Goal: Task Accomplishment & Management: Manage account settings

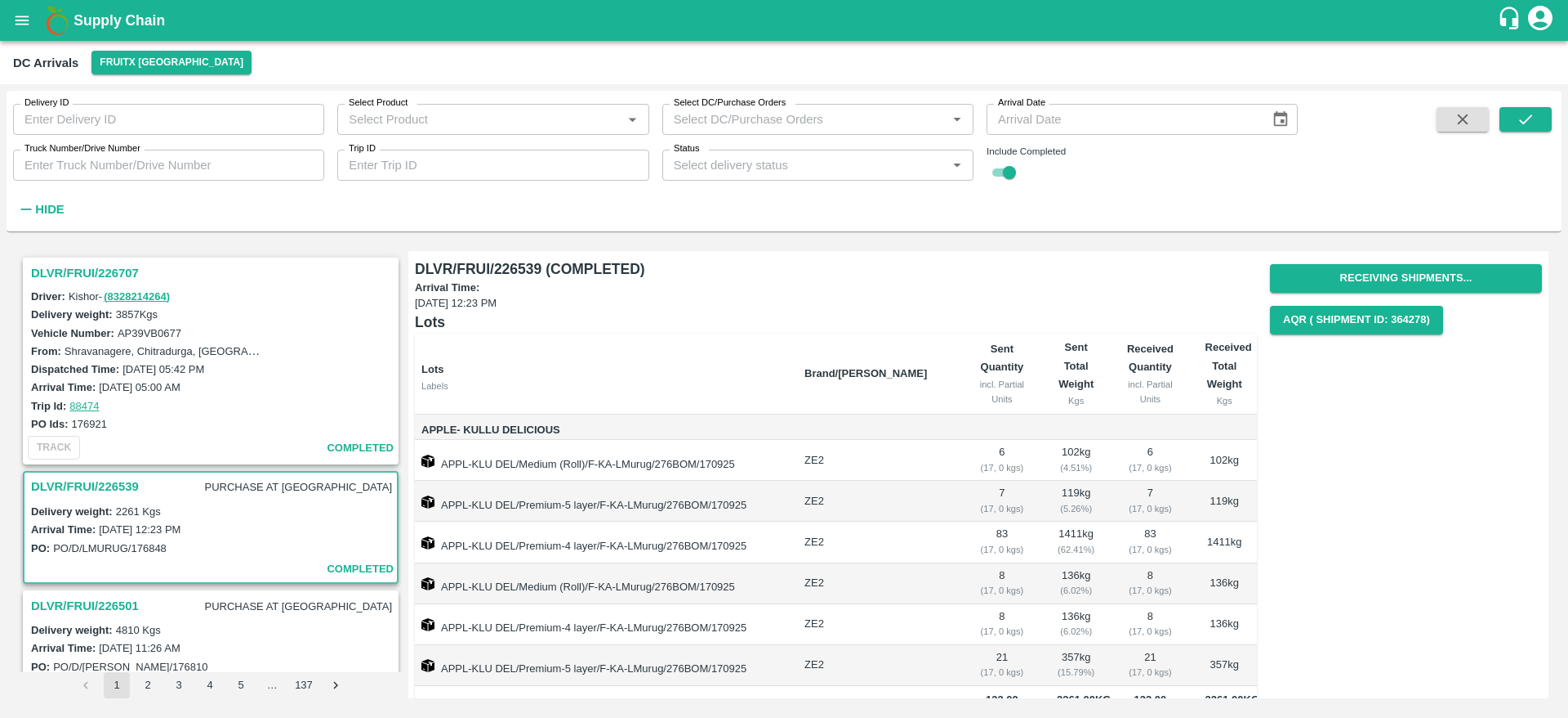
scroll to position [220, 0]
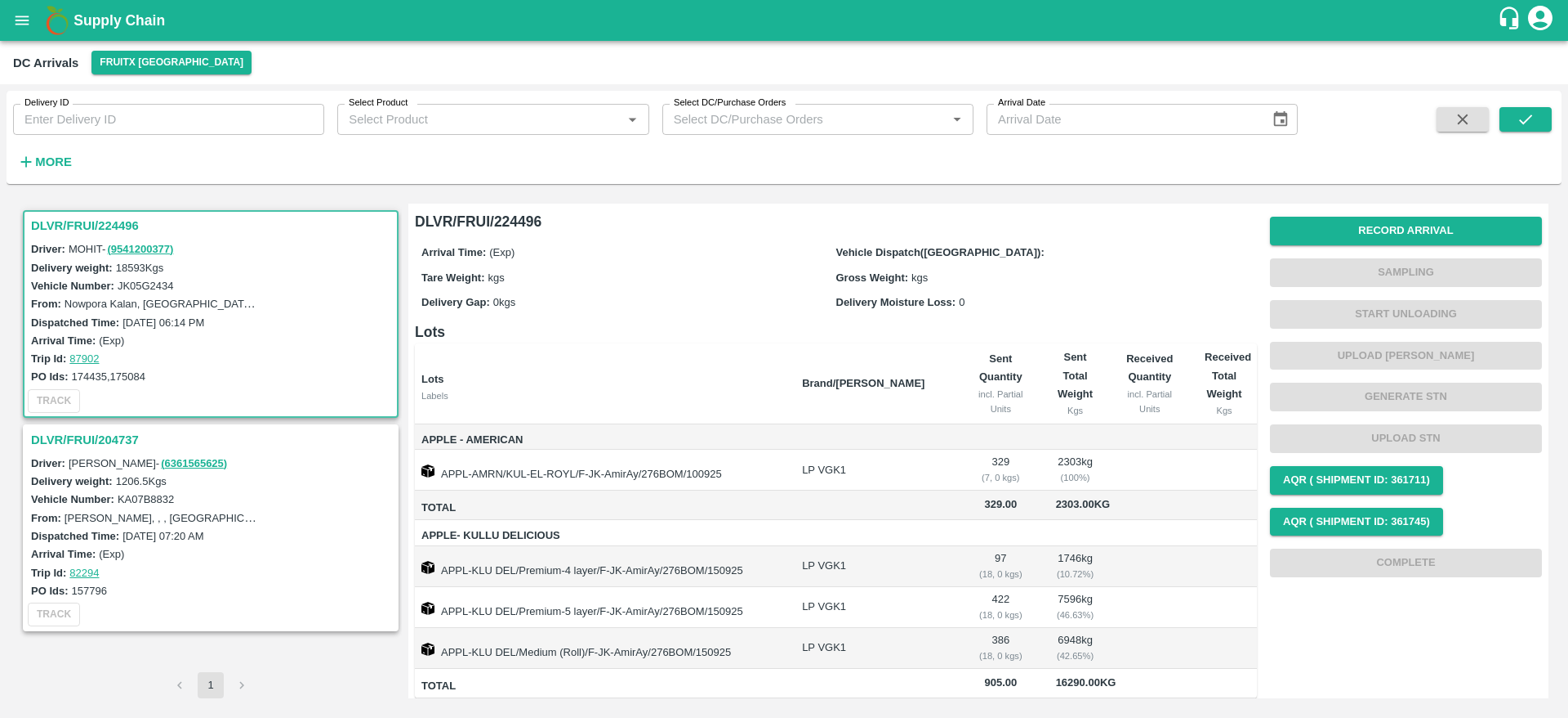
scroll to position [43, 0]
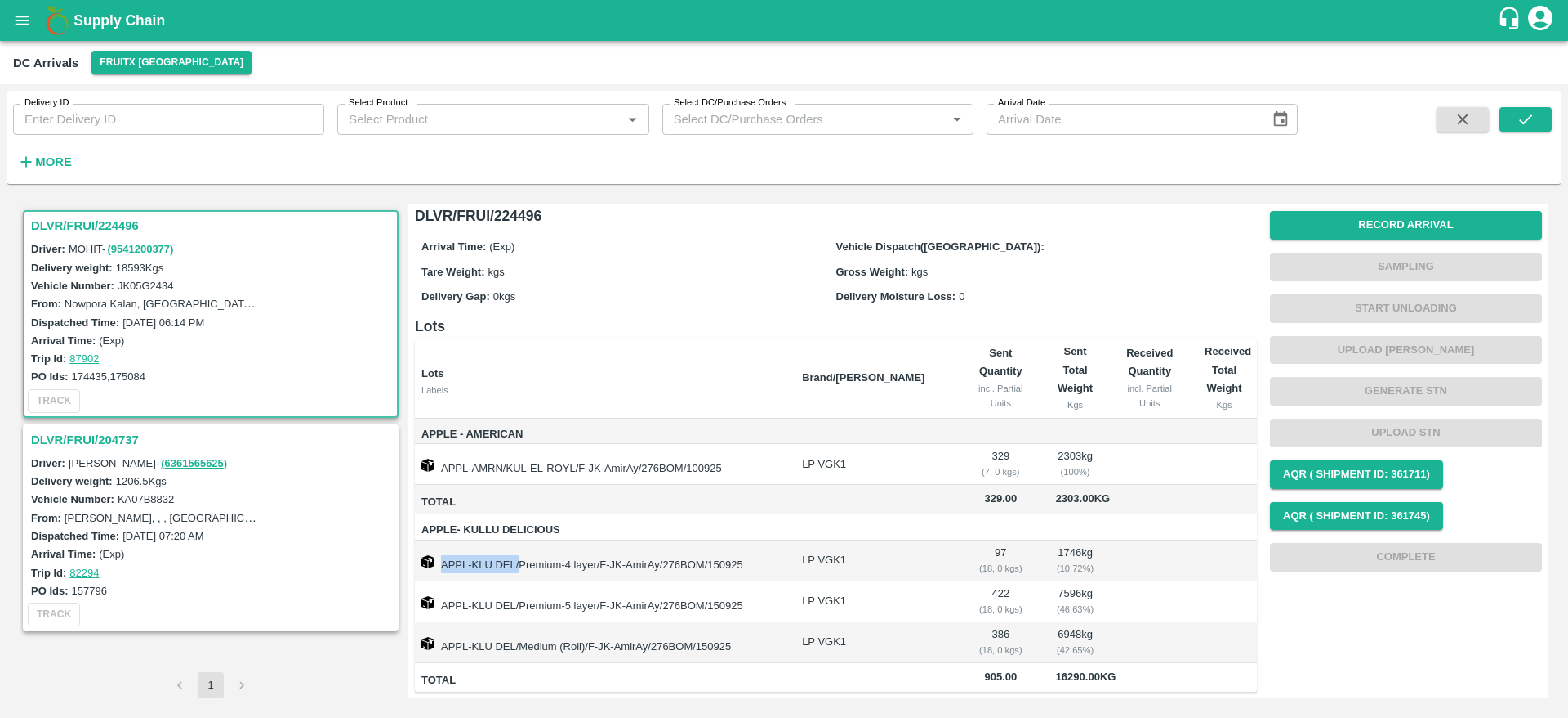
drag, startPoint x: 439, startPoint y: 539, endPoint x: 518, endPoint y: 547, distance: 79.4
click at [518, 547] on td "APPL-KLU DEL/Premium-4 layer/F-JK-AmirAy/276BOM/150925" at bounding box center [602, 560] width 374 height 41
copy td "APPL-KLU DEL/"
click at [539, 540] on td "APPL-KLU DEL/Premium-4 layer/F-JK-AmirAy/276BOM/150925" at bounding box center [602, 560] width 374 height 41
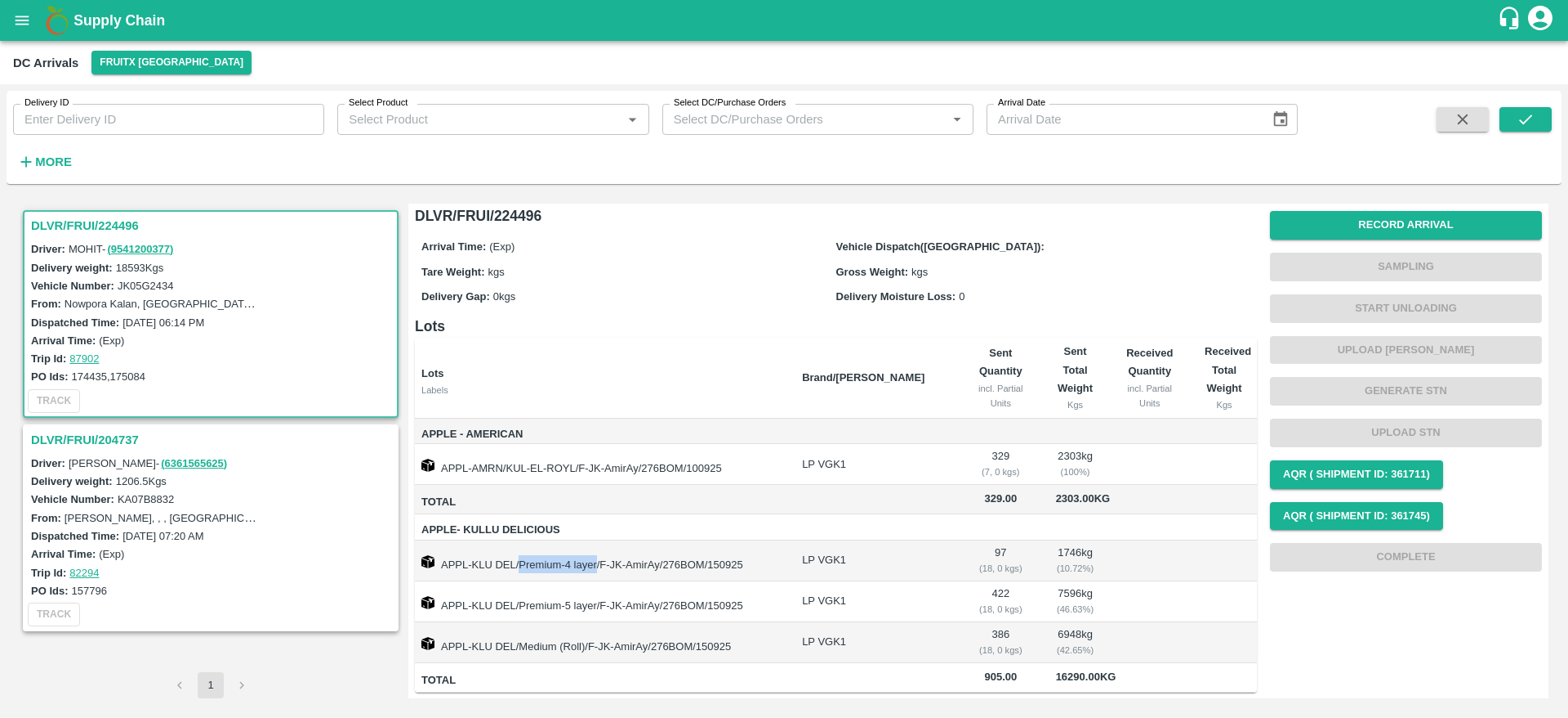
copy td "Premium-4 layer"
click at [521, 584] on td "APPL-KLU DEL/Premium-5 layer/F-JK-AmirAy/276BOM/150925" at bounding box center [602, 602] width 374 height 41
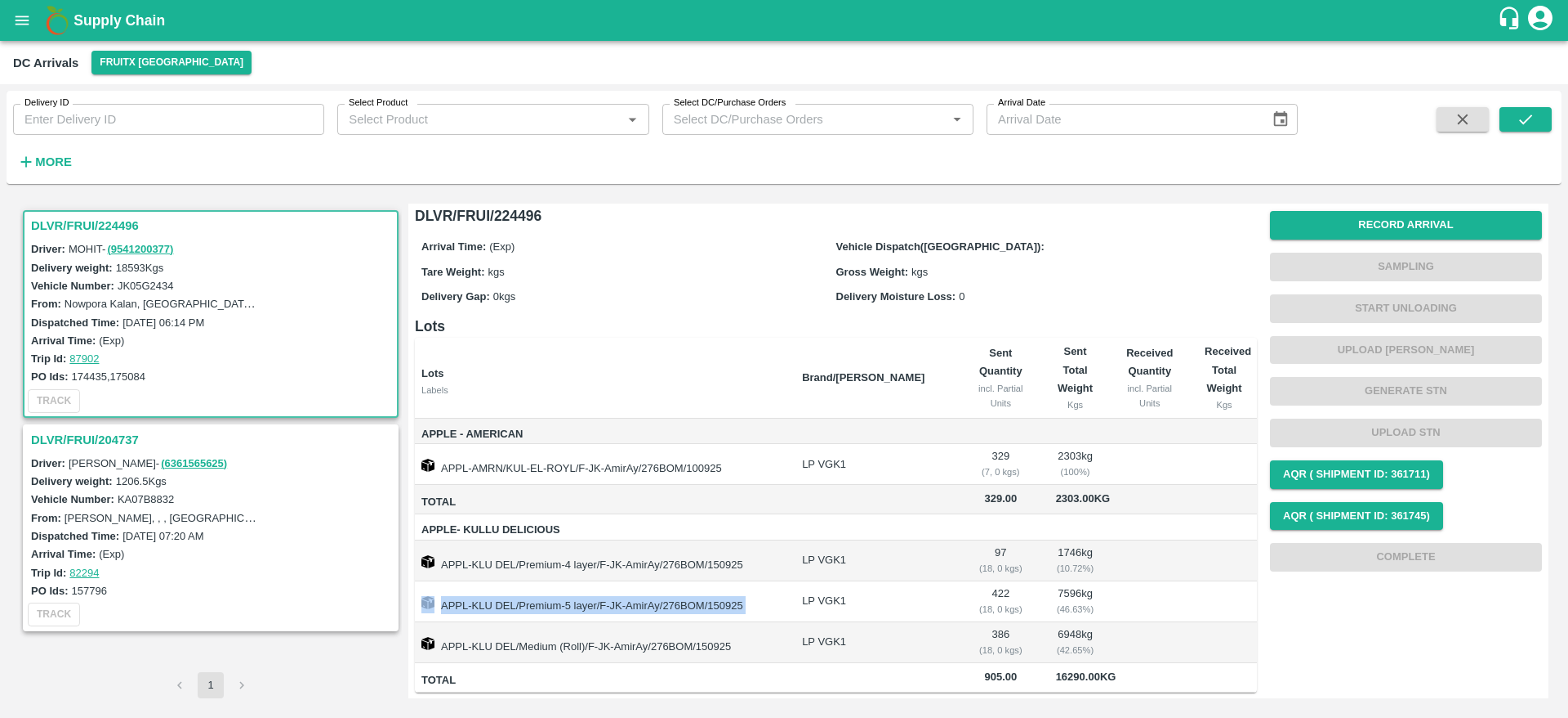
click at [519, 584] on td "APPL-KLU DEL/Premium-5 layer/F-JK-AmirAy/276BOM/150925" at bounding box center [602, 602] width 374 height 41
drag, startPoint x: 519, startPoint y: 584, endPoint x: 598, endPoint y: 585, distance: 79.0
click at [598, 585] on td "APPL-KLU DEL/Premium-5 layer/F-JK-AmirAy/276BOM/150925" at bounding box center [602, 602] width 374 height 41
drag, startPoint x: 518, startPoint y: 627, endPoint x: 585, endPoint y: 628, distance: 67.0
click at [585, 628] on td "APPL-KLU DEL/Medium (Roll)/F-JK-AmirAy/276BOM/150925" at bounding box center [602, 642] width 374 height 41
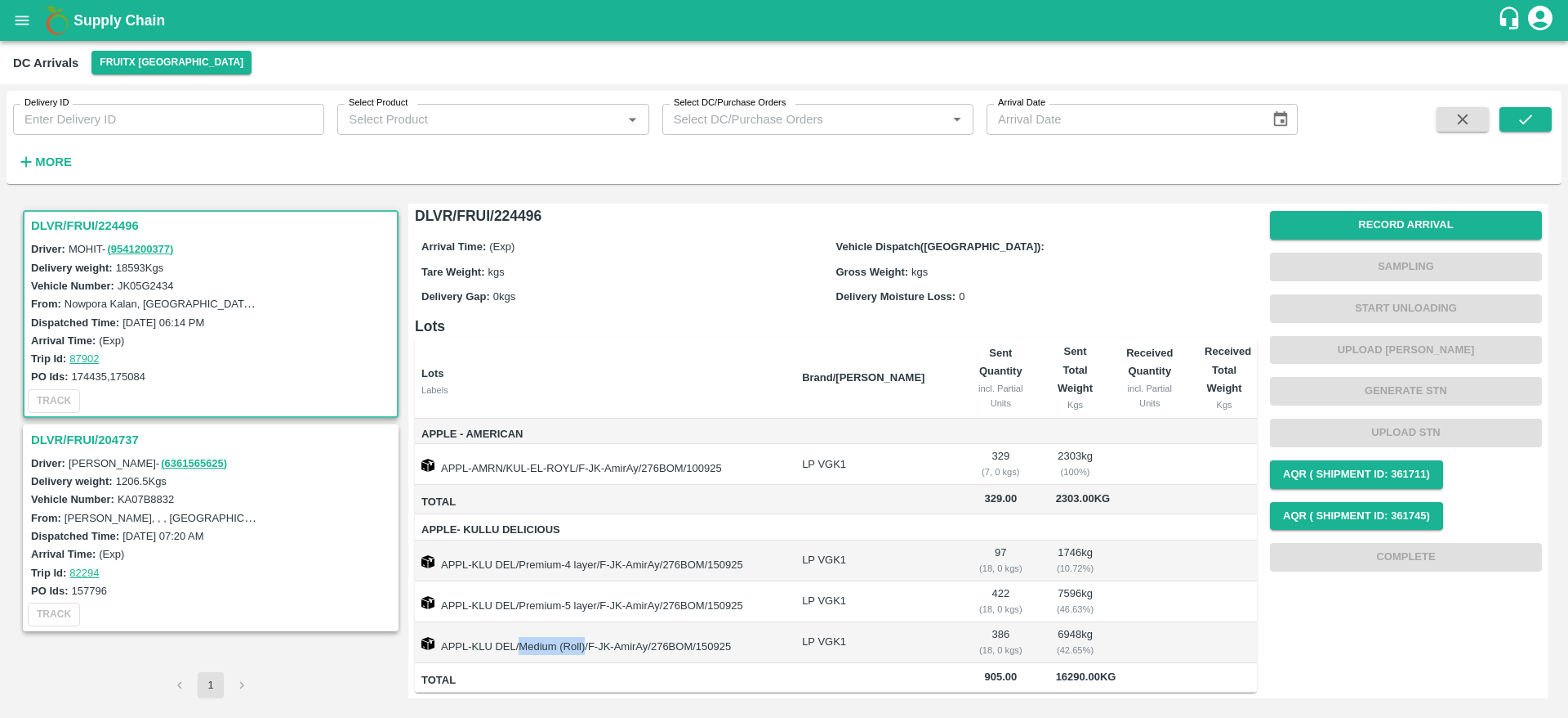
copy td "Medium (Roll)"
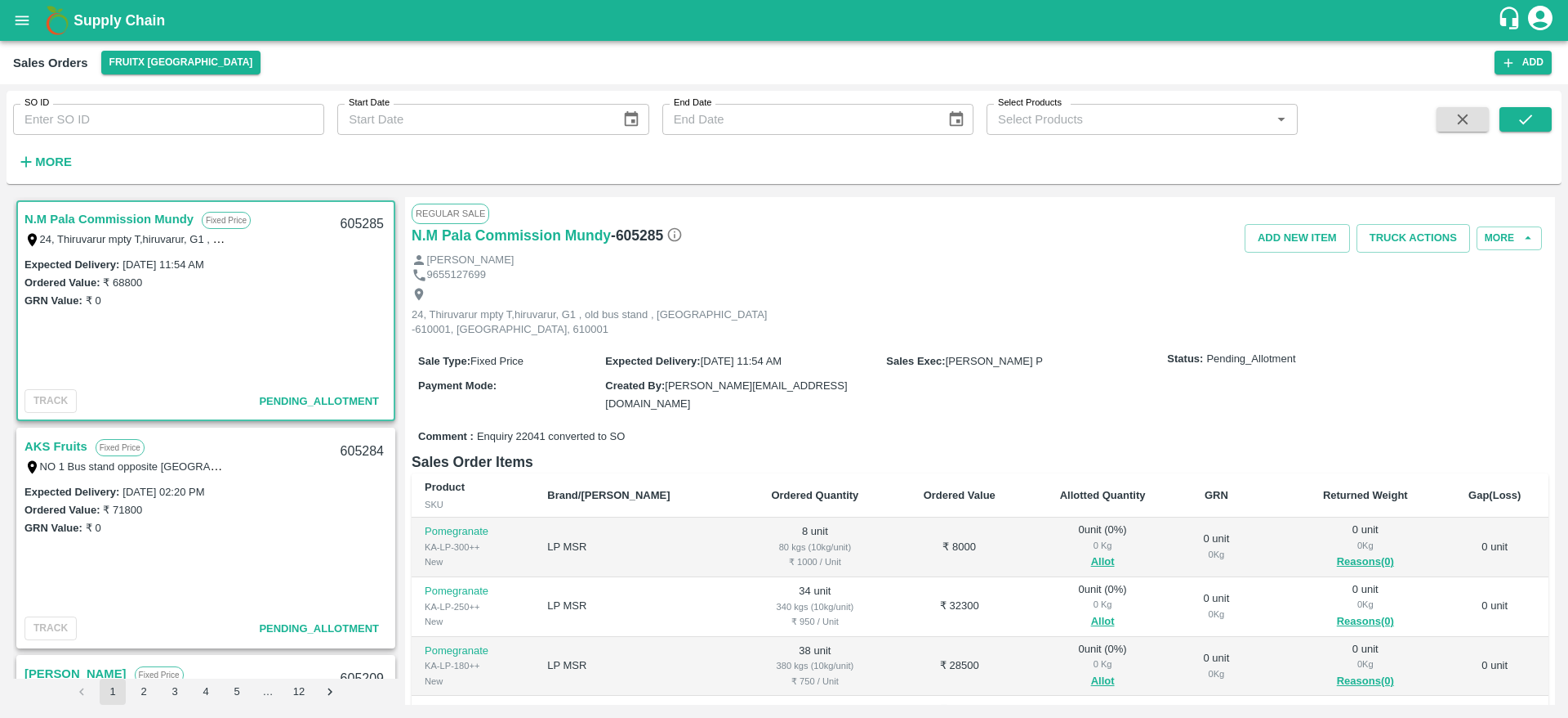
click at [73, 452] on link "AKS Fruits" at bounding box center [56, 447] width 63 height 21
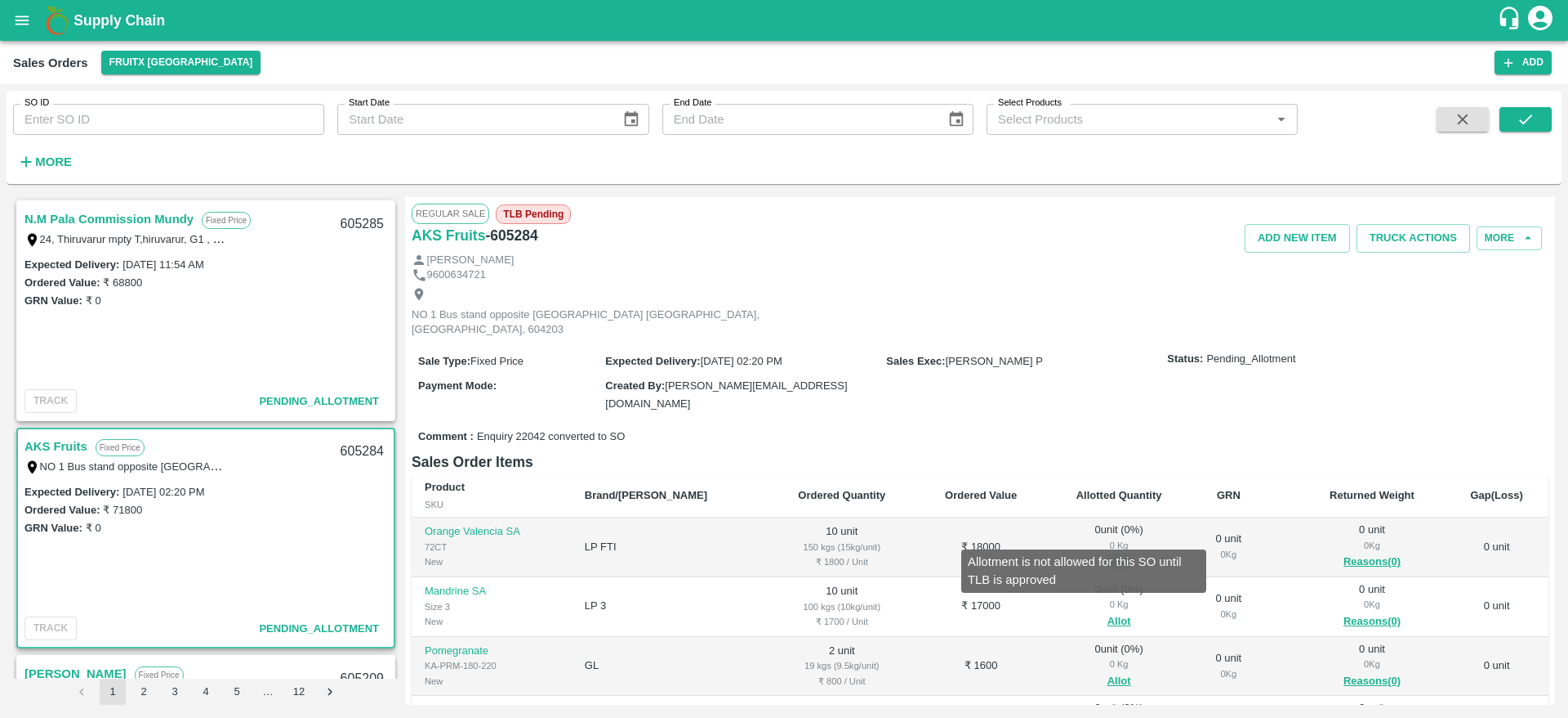
click at [1108, 553] on button "Allot" at bounding box center [1119, 561] width 24 height 18
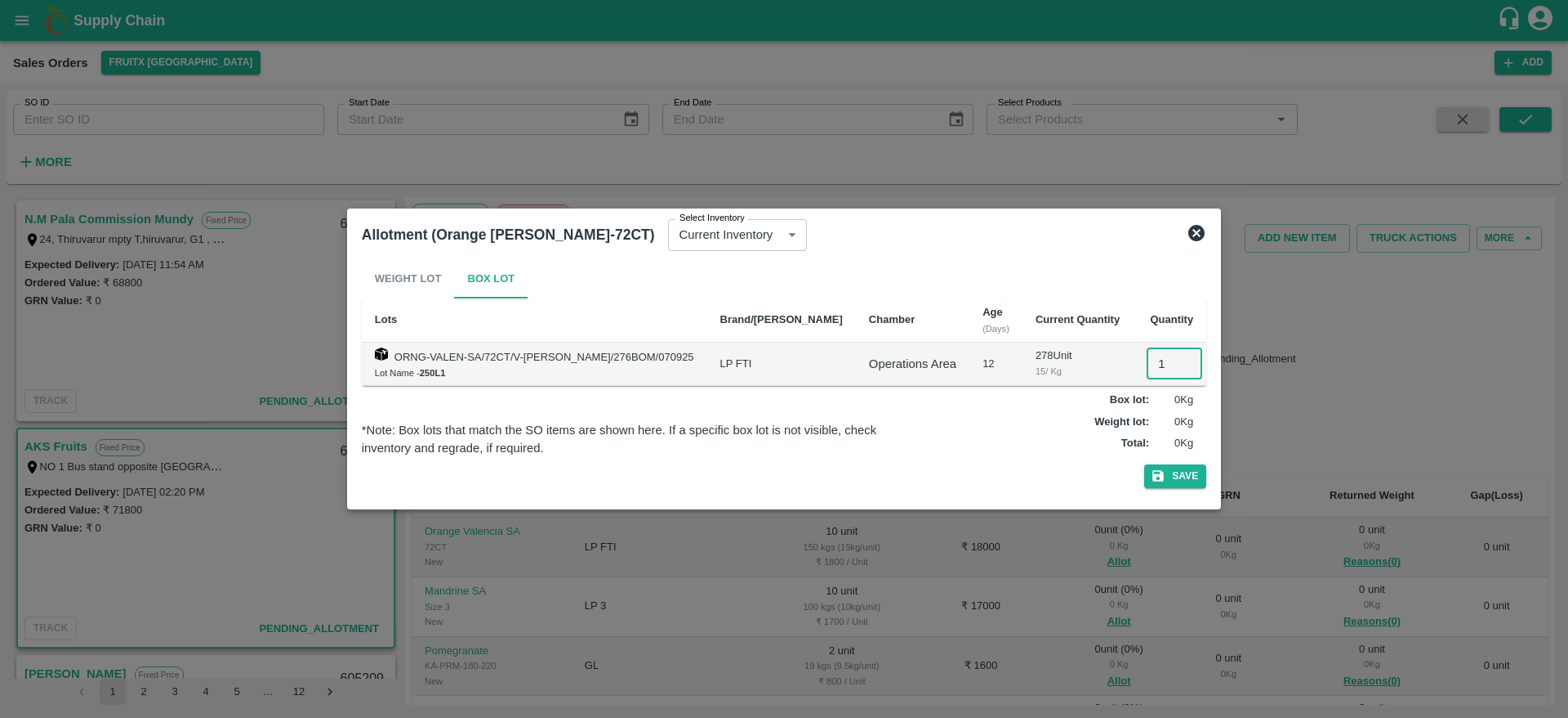
click at [1147, 363] on input "1" at bounding box center [1174, 363] width 55 height 31
type input "10"
click at [1144, 464] on button "Save" at bounding box center [1175, 475] width 62 height 24
click at [1195, 227] on icon at bounding box center [1196, 233] width 19 height 19
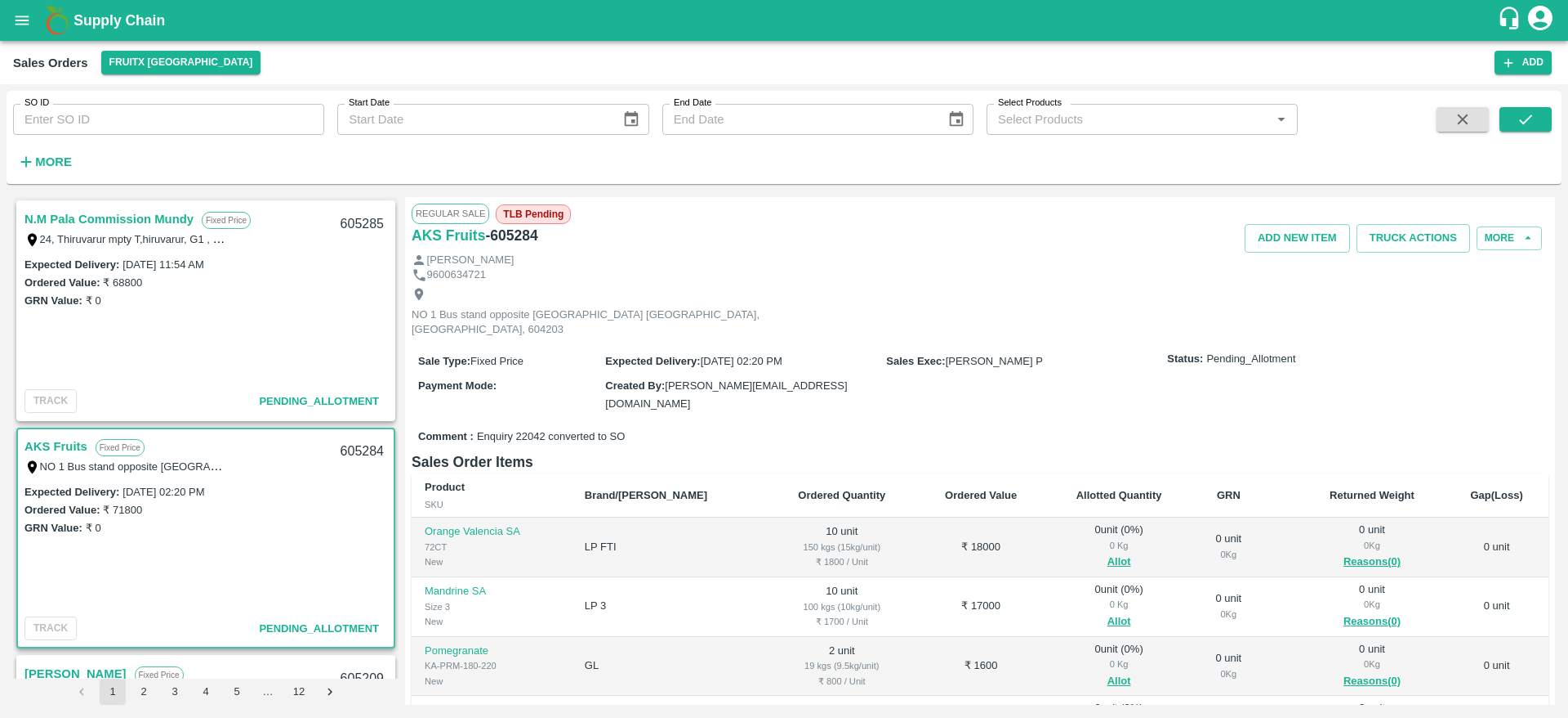
click at [123, 212] on link "N.M Pala Commission Mundy" at bounding box center [108, 219] width 169 height 21
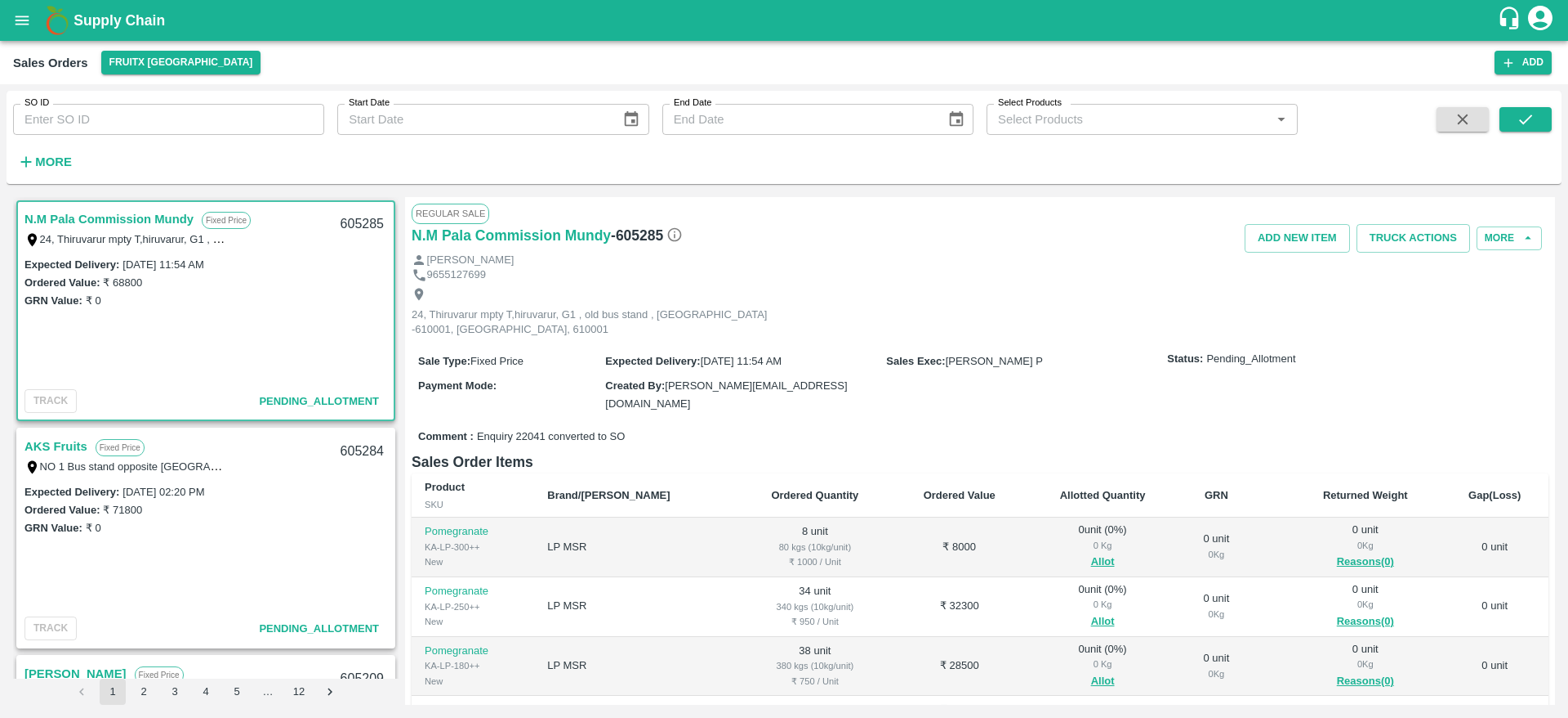
scroll to position [171, 0]
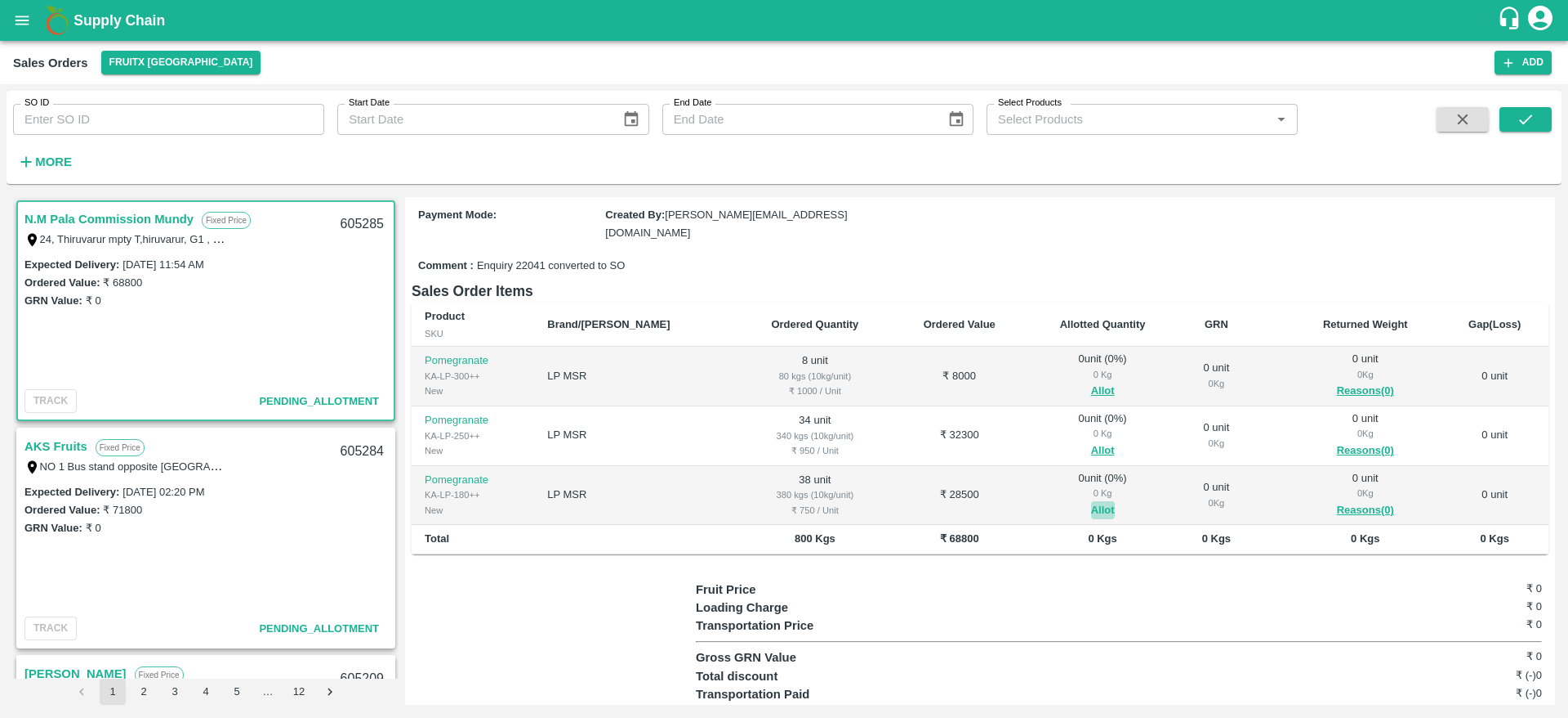
click at [1091, 501] on button "Allot" at bounding box center [1102, 510] width 24 height 18
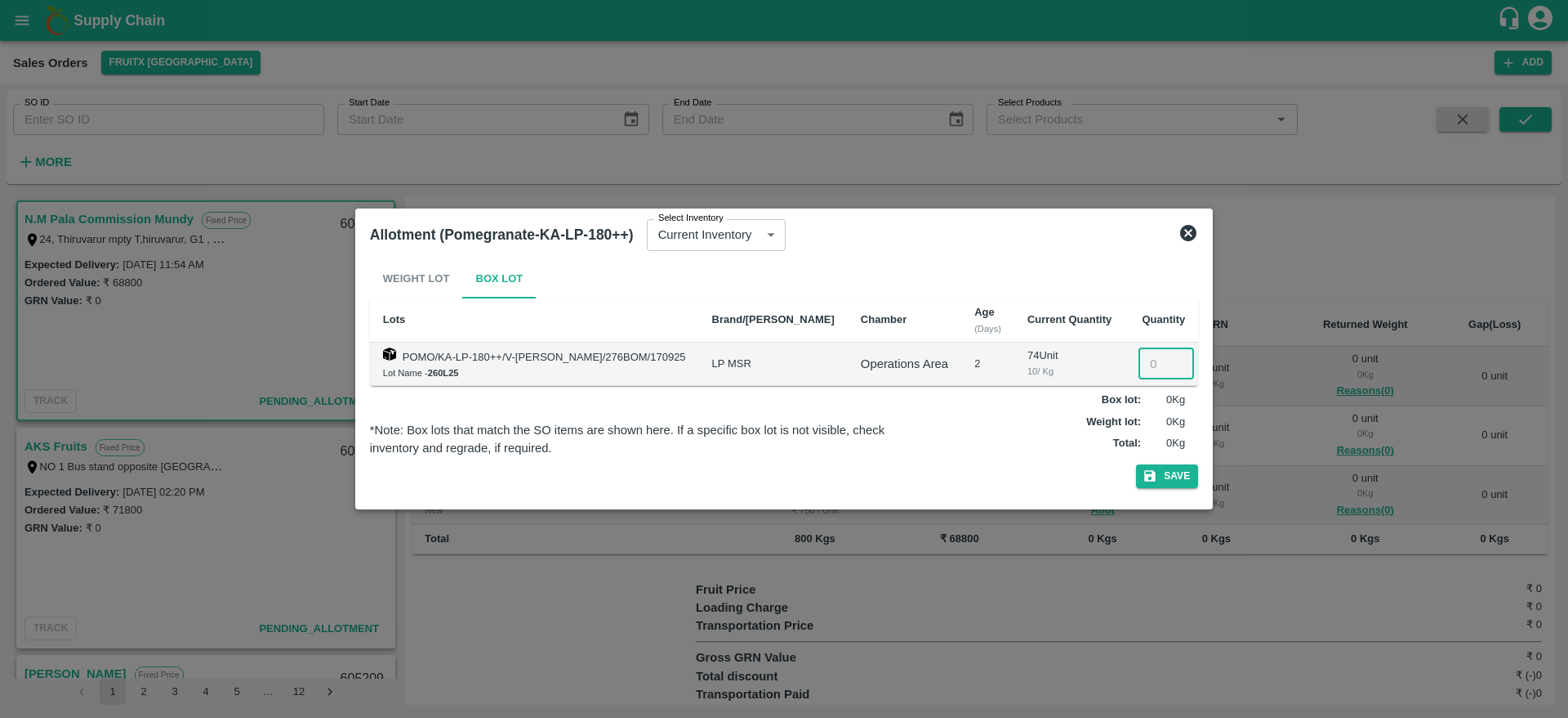
click at [1144, 363] on input "number" at bounding box center [1166, 363] width 55 height 31
type input "38"
click at [1137, 464] on button "Save" at bounding box center [1167, 475] width 62 height 24
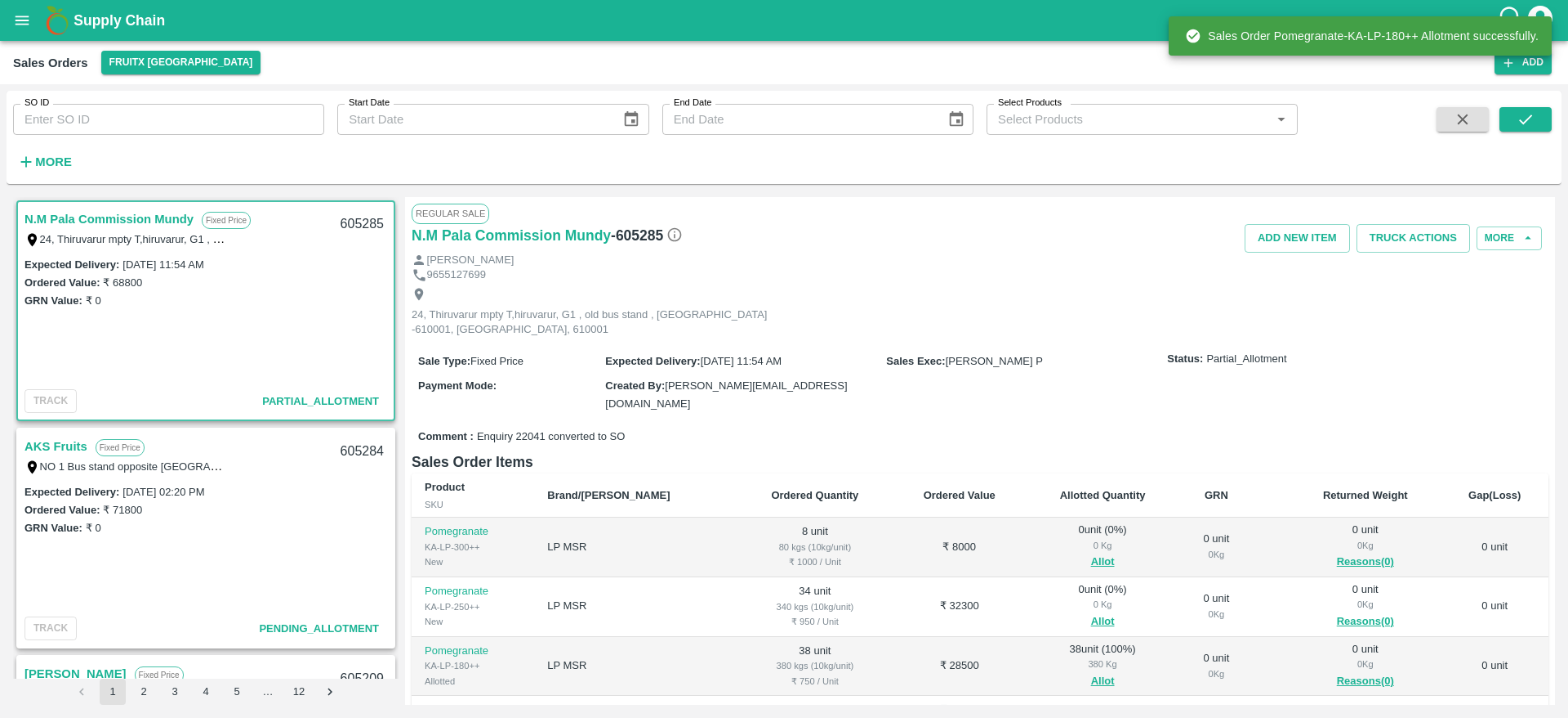
scroll to position [120, 0]
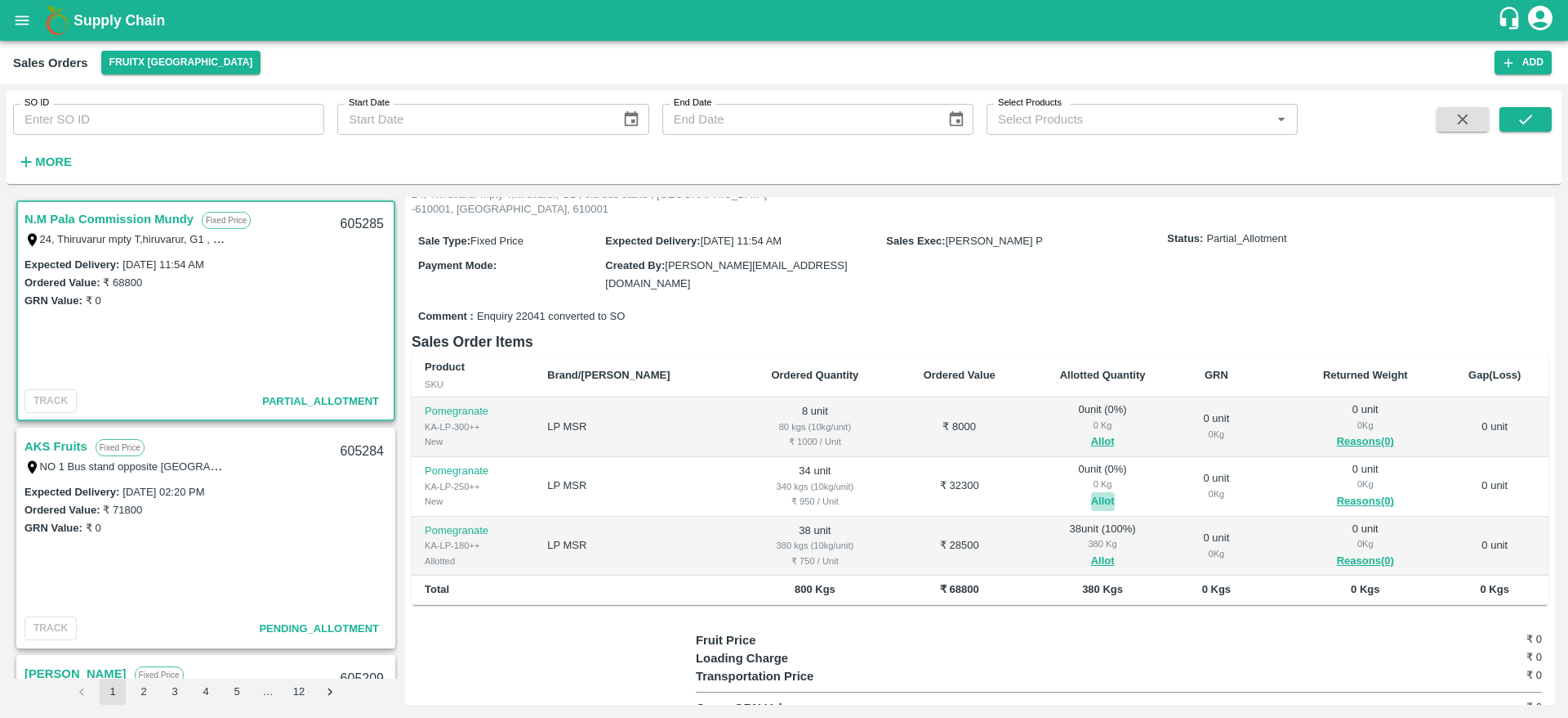
click at [1091, 492] on button "Allot" at bounding box center [1102, 501] width 24 height 18
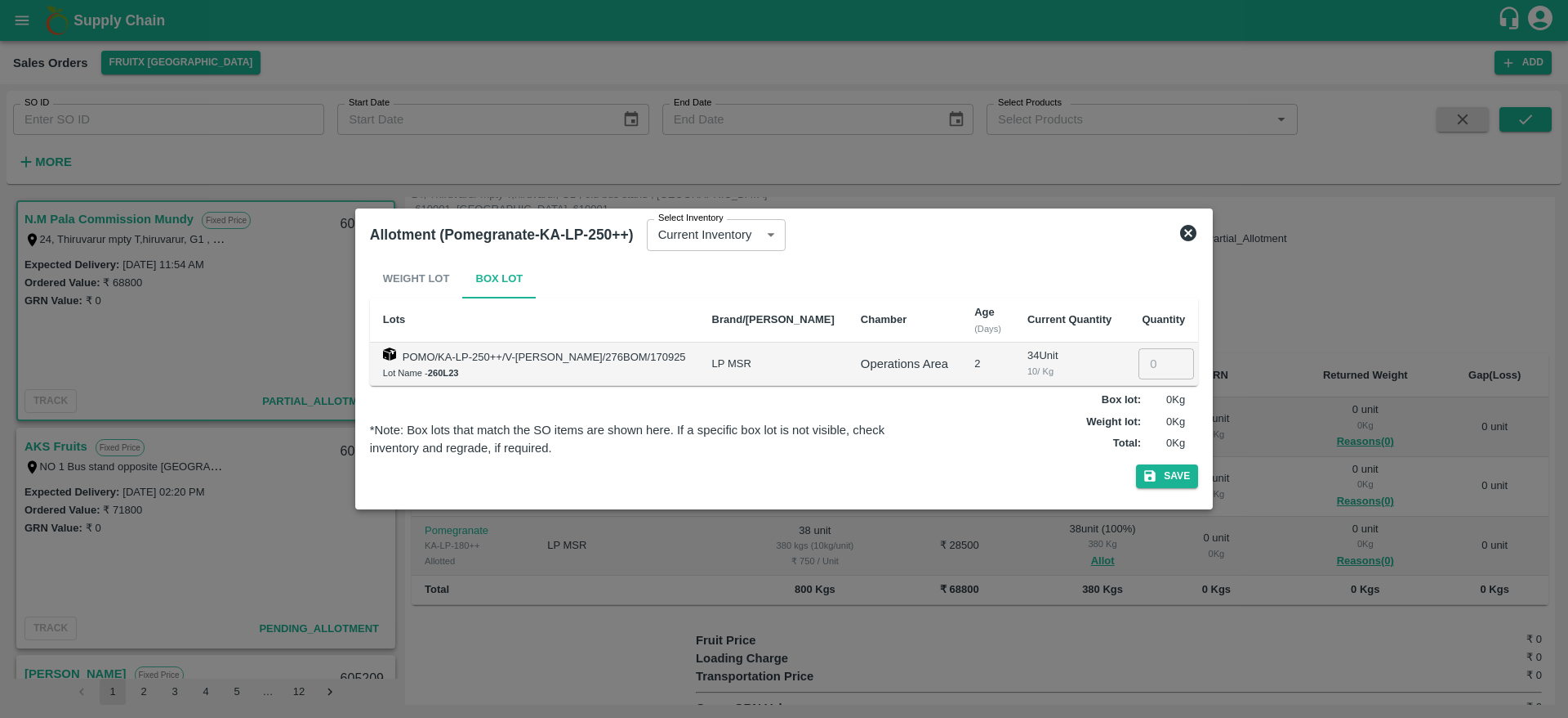
click at [1146, 375] on input "number" at bounding box center [1166, 363] width 55 height 31
type input "34"
click at [1137, 464] on button "Save" at bounding box center [1167, 475] width 62 height 24
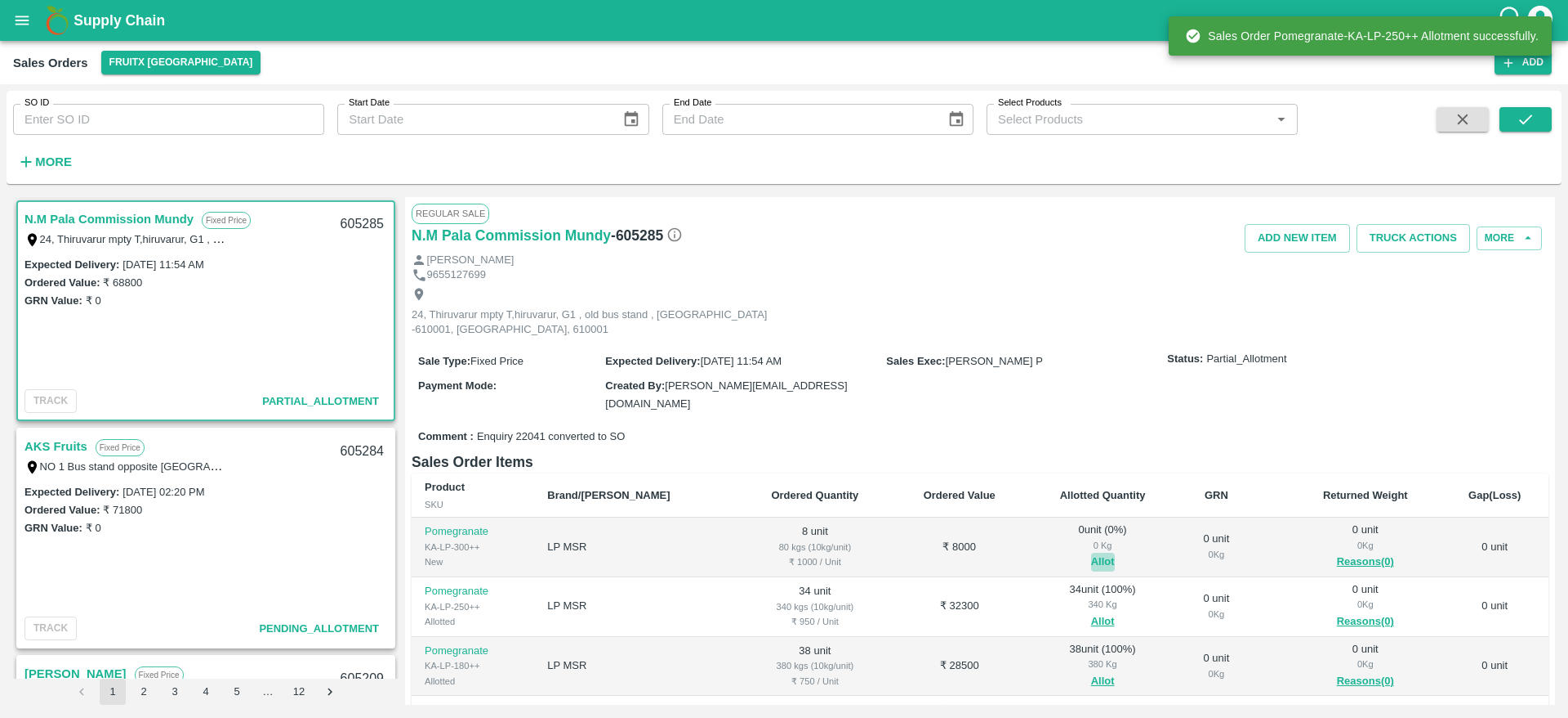
click at [1091, 553] on button "Allot" at bounding box center [1102, 561] width 24 height 18
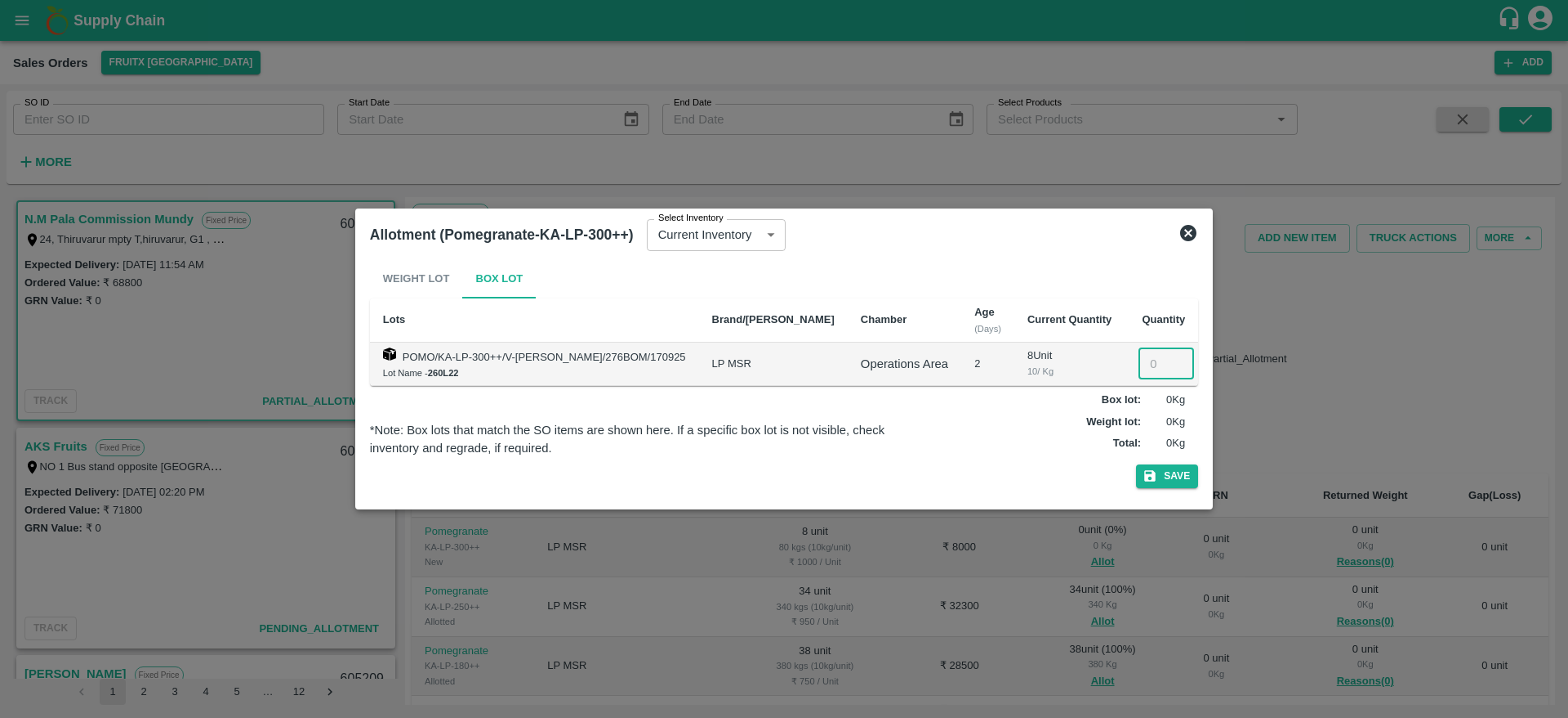
click at [1143, 363] on input "number" at bounding box center [1166, 363] width 55 height 31
type input "8"
click at [1137, 464] on button "Save" at bounding box center [1167, 475] width 62 height 24
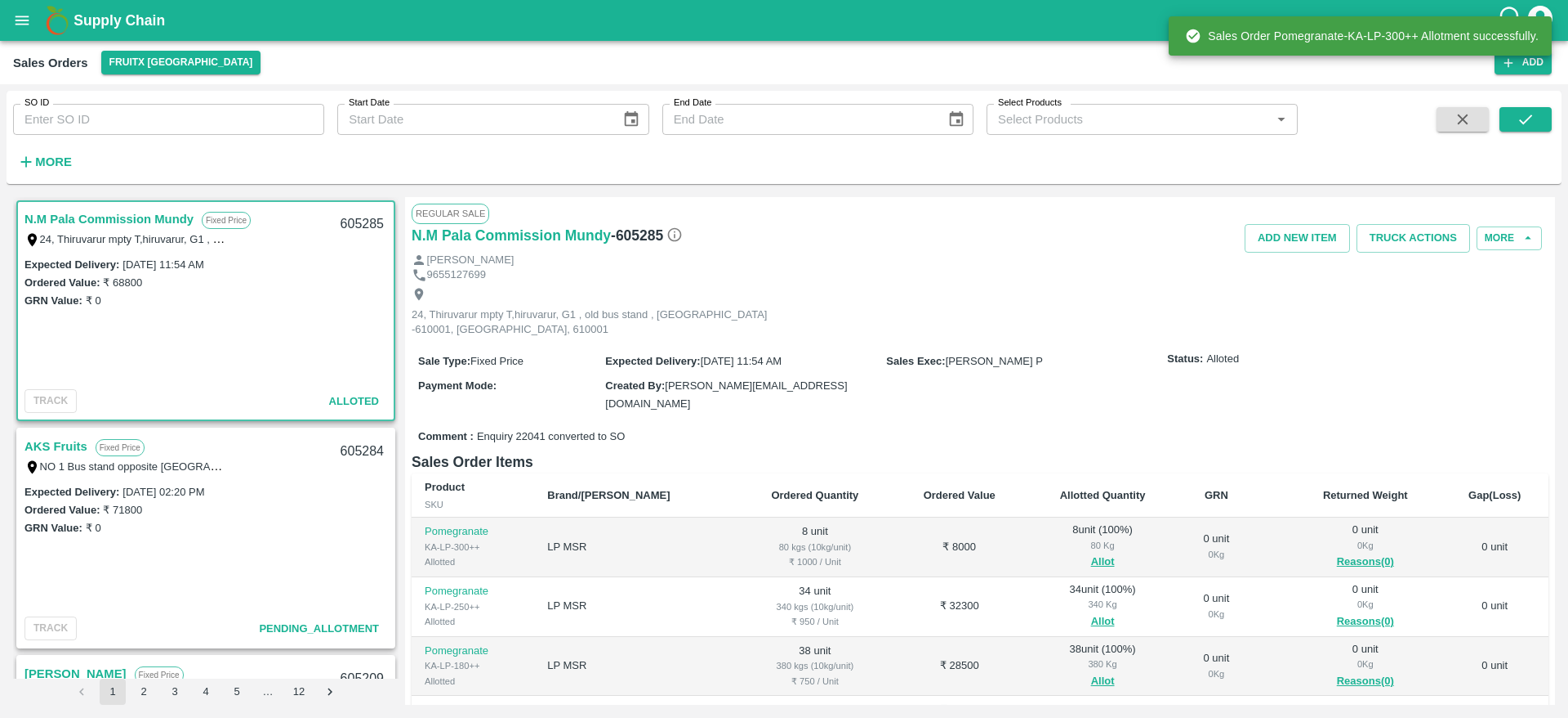
click at [363, 223] on div "605285" at bounding box center [362, 224] width 63 height 39
copy div "605285"
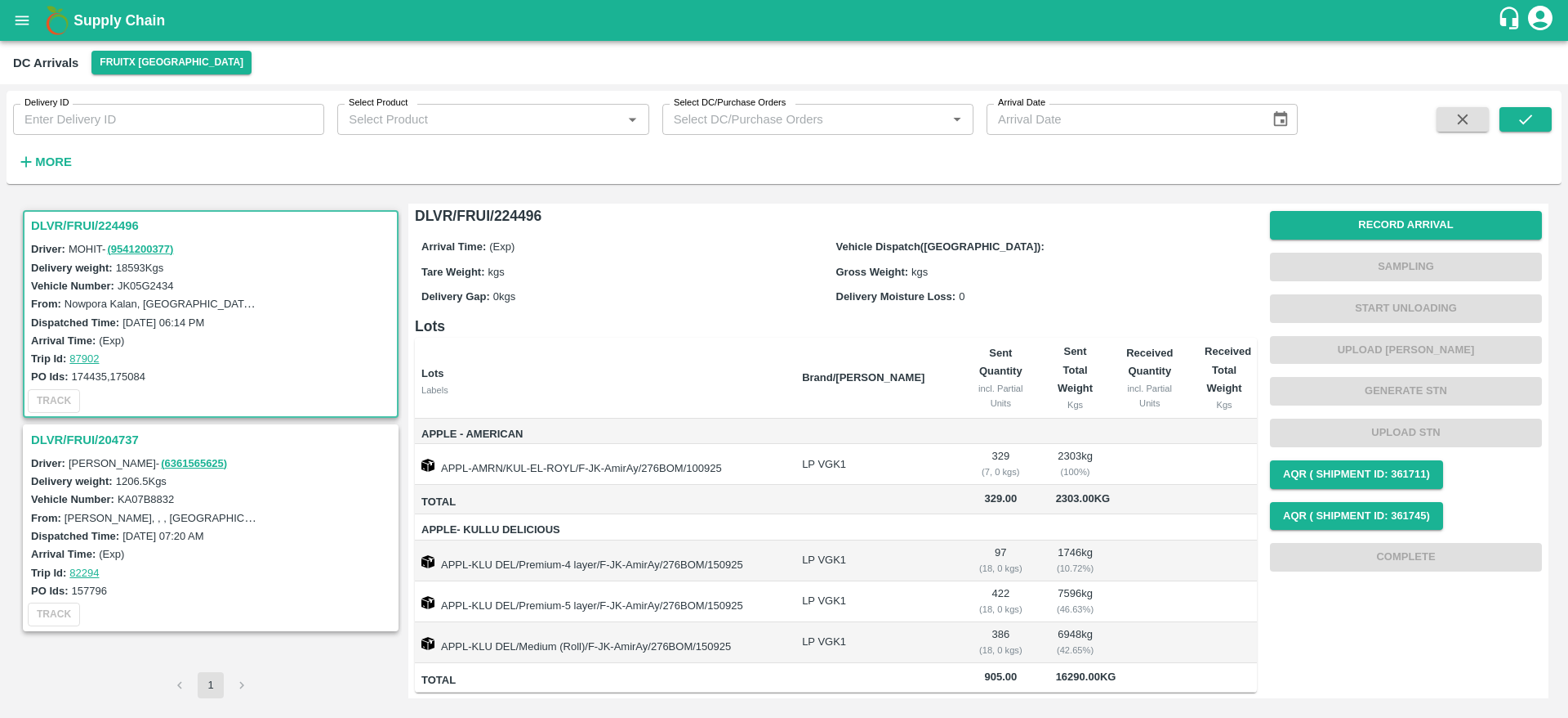
scroll to position [9, 0]
drag, startPoint x: 504, startPoint y: 461, endPoint x: 576, endPoint y: 474, distance: 73.2
click at [576, 474] on td "APPL-AMRN/KUL-EL-ROYL/F-JK-AmirAy/276BOM/100925" at bounding box center [602, 464] width 374 height 41
copy td "/KUL-EL-ROYL"
click at [73, 154] on button "More" at bounding box center [45, 162] width 63 height 28
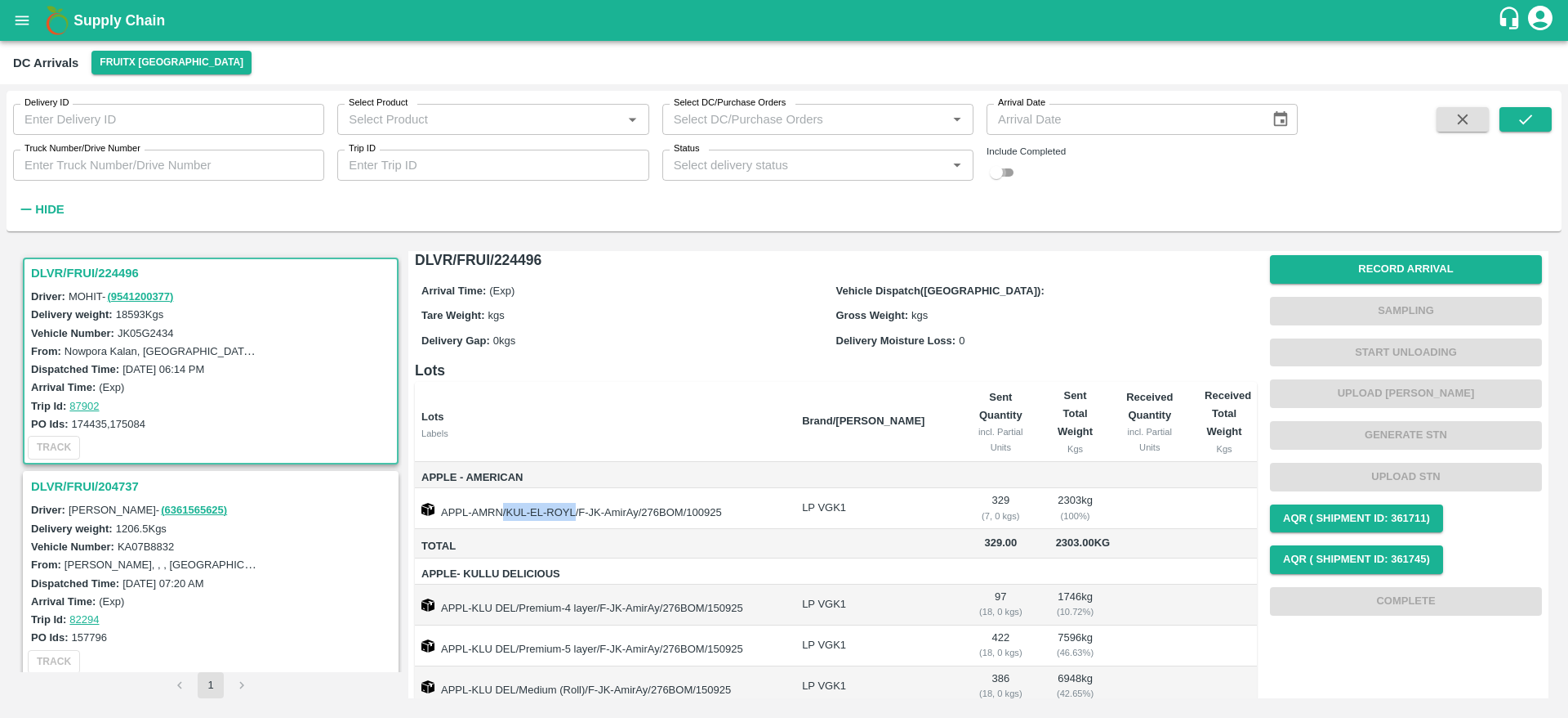
click at [994, 172] on input "checkbox" at bounding box center [996, 172] width 59 height 19
click at [1515, 129] on button "submit" at bounding box center [1526, 119] width 52 height 25
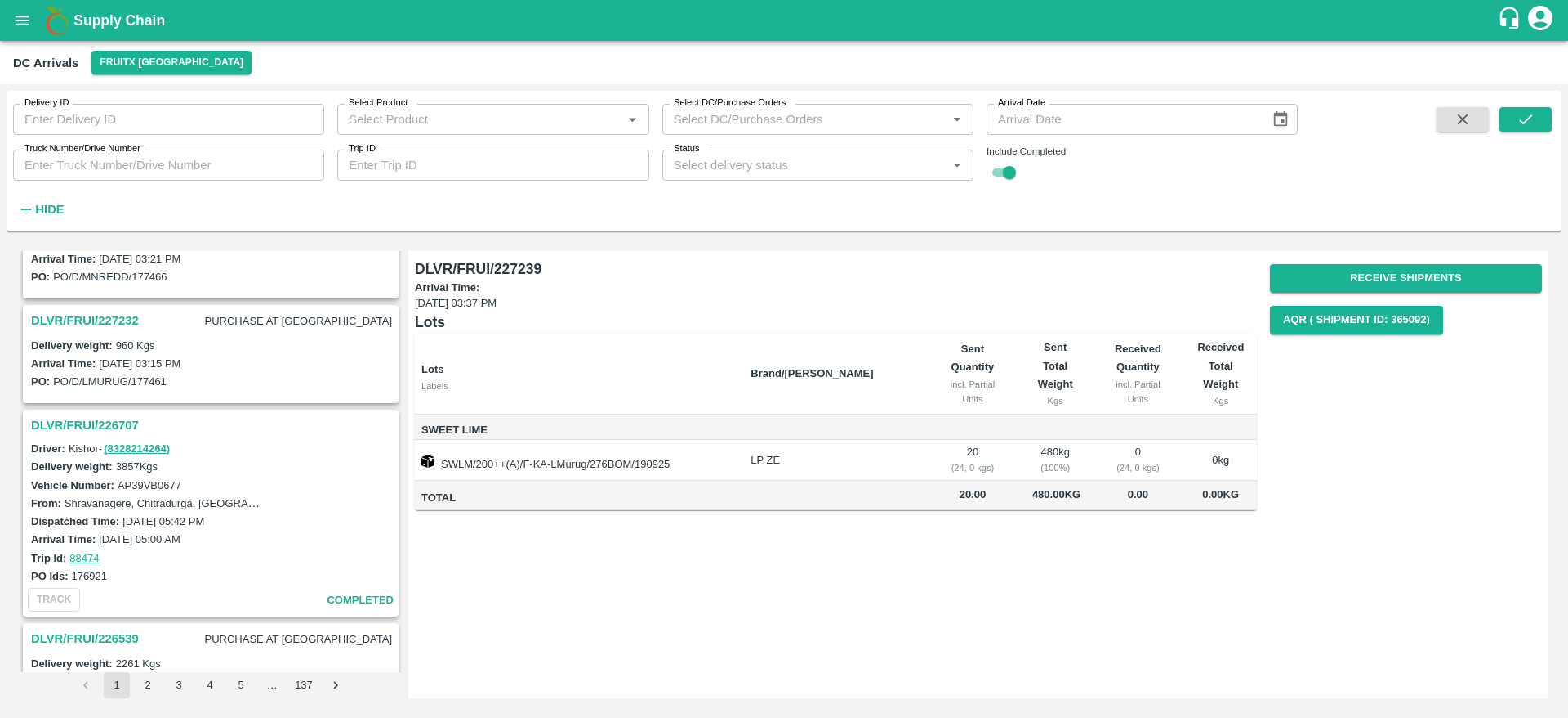
scroll to position [166, 0]
click at [100, 409] on div "DLVR/FRUI/226707" at bounding box center [211, 421] width 373 height 28
click at [98, 412] on h3 "DLVR/FRUI/226707" at bounding box center [213, 421] width 364 height 21
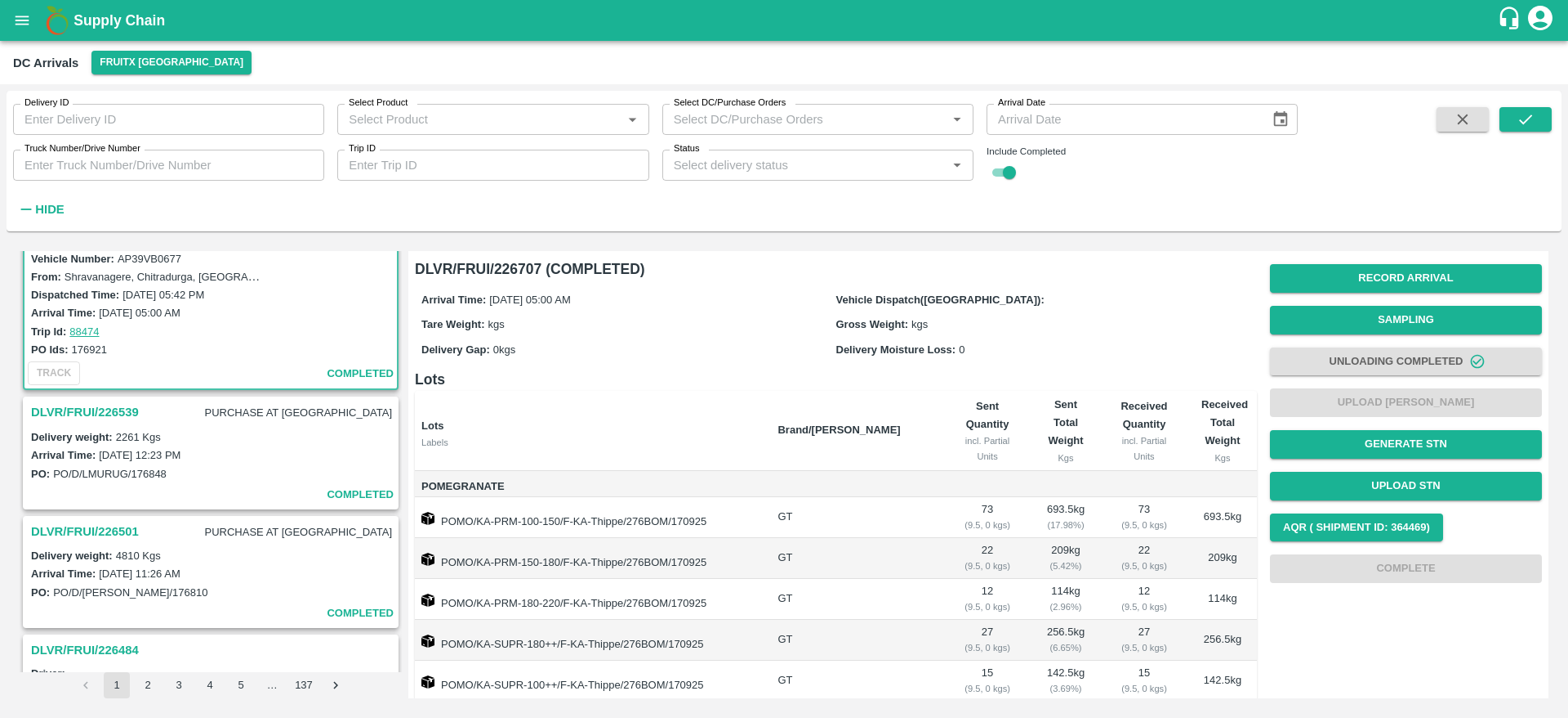
click at [108, 420] on h3 "DLVR/FRUI/226539" at bounding box center [84, 412] width 108 height 21
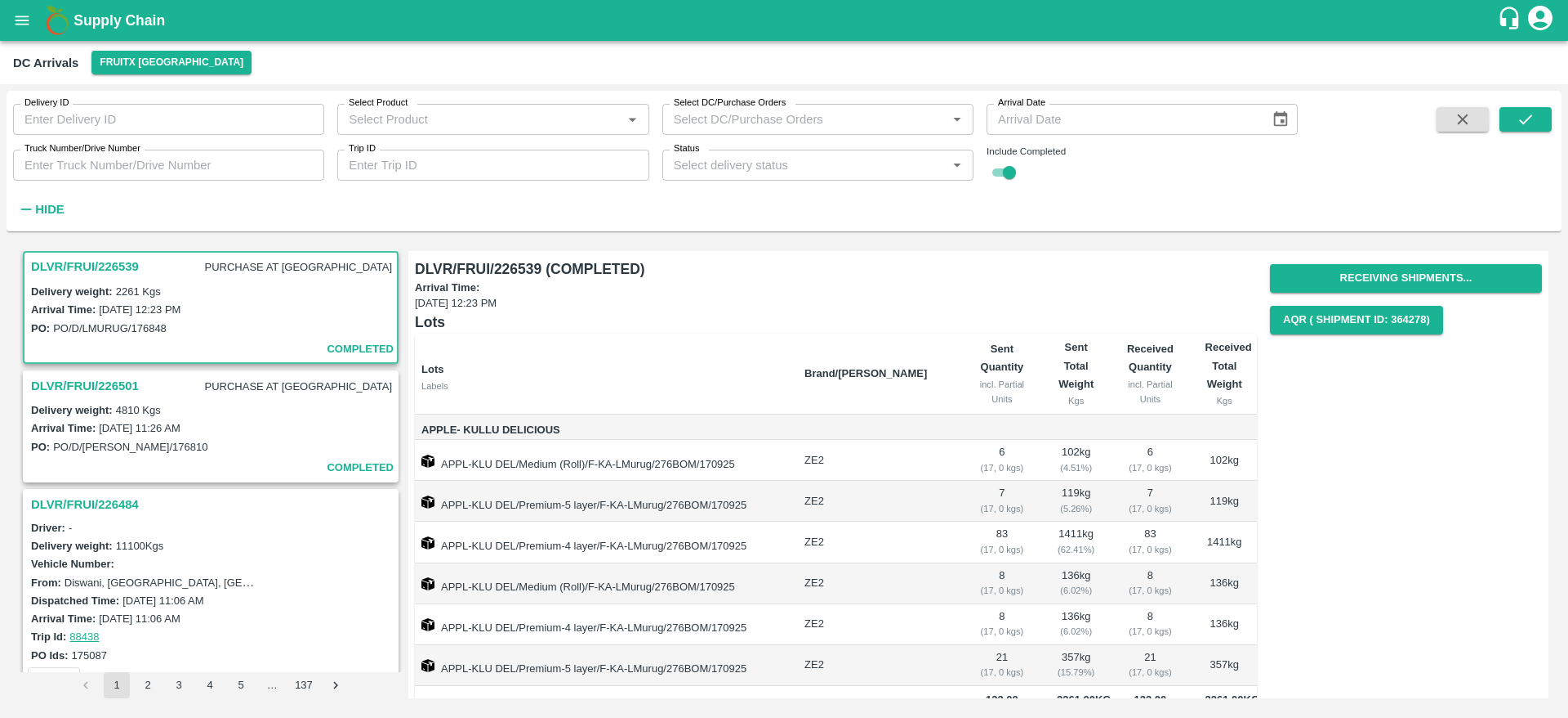
scroll to position [556, 0]
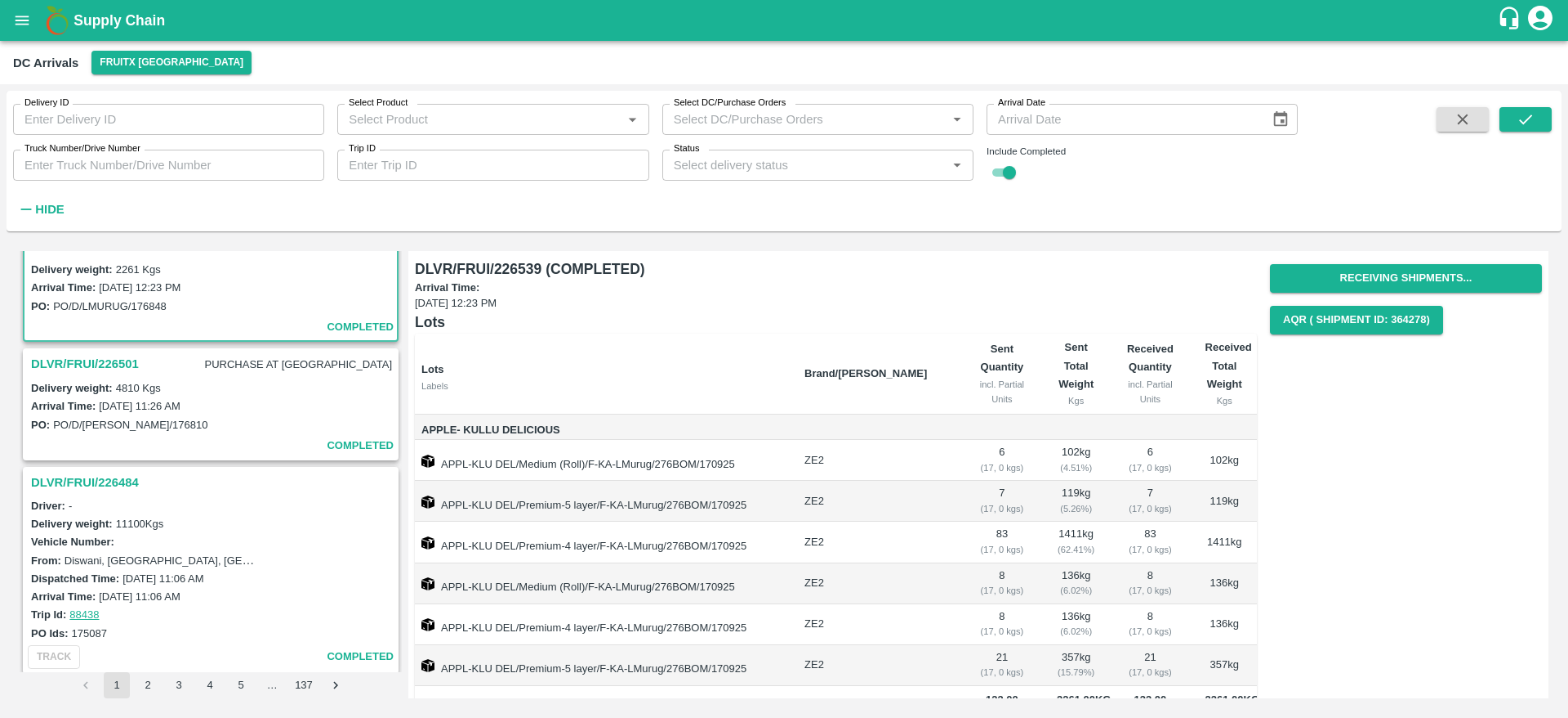
click at [102, 365] on h3 "DLVR/FRUI/226501" at bounding box center [84, 363] width 108 height 21
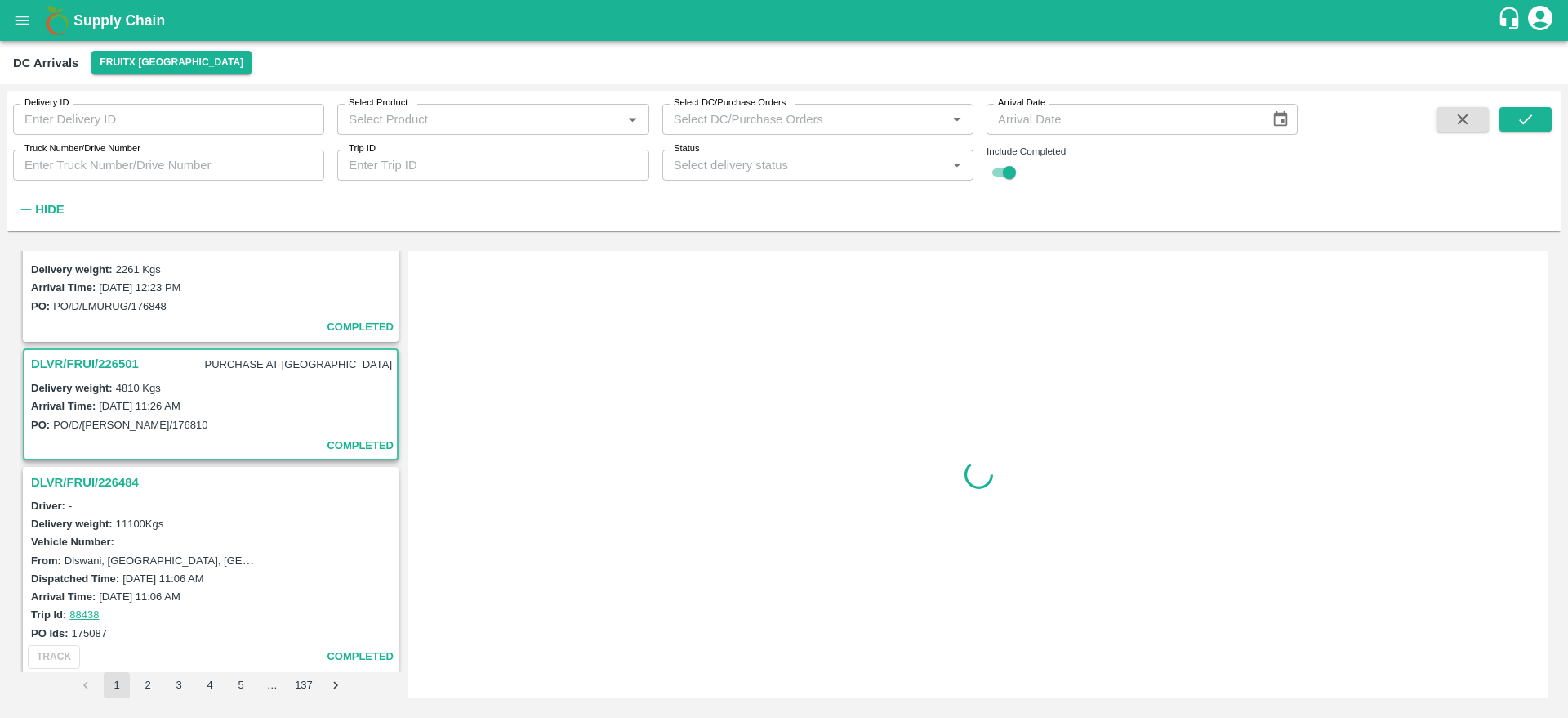
scroll to position [653, 0]
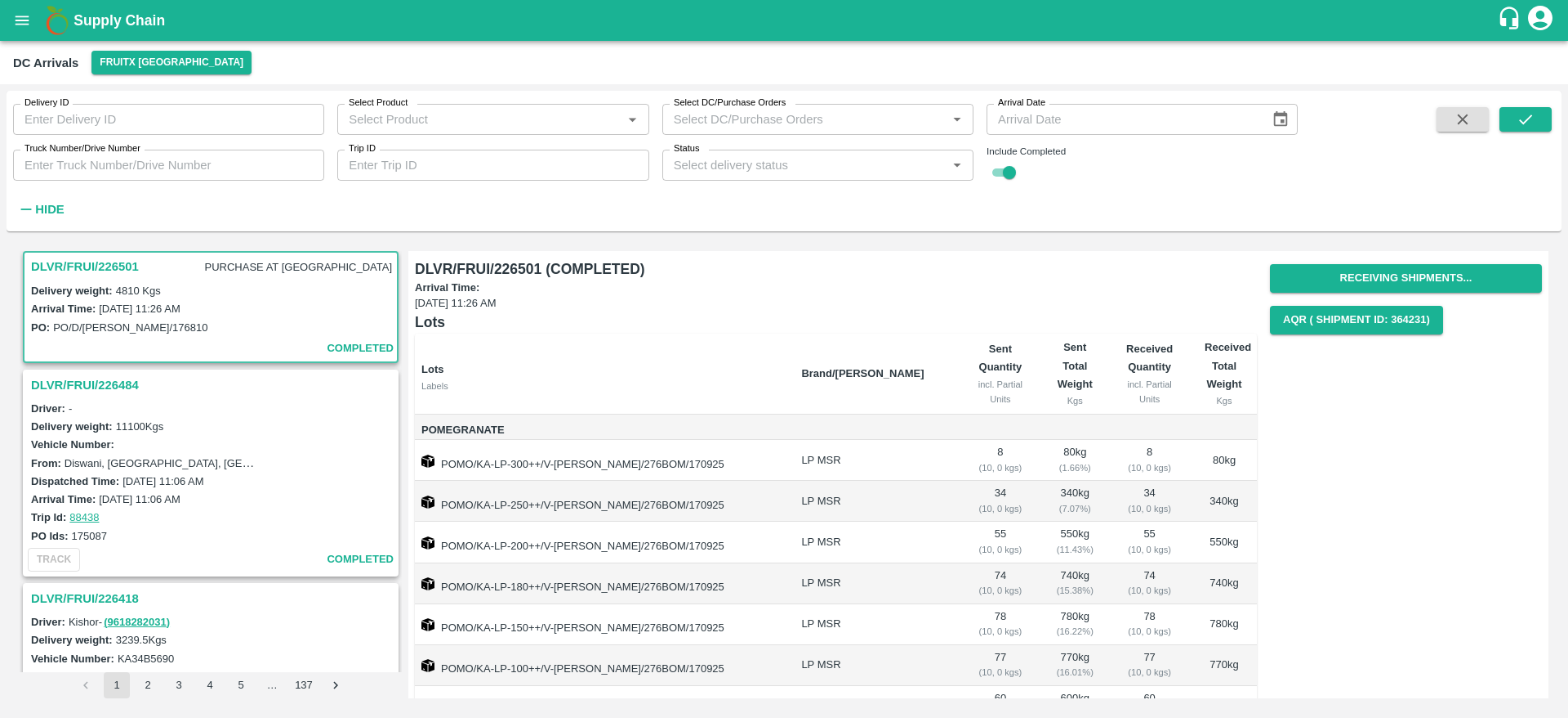
click at [88, 384] on h3 "DLVR/FRUI/226484" at bounding box center [213, 385] width 364 height 21
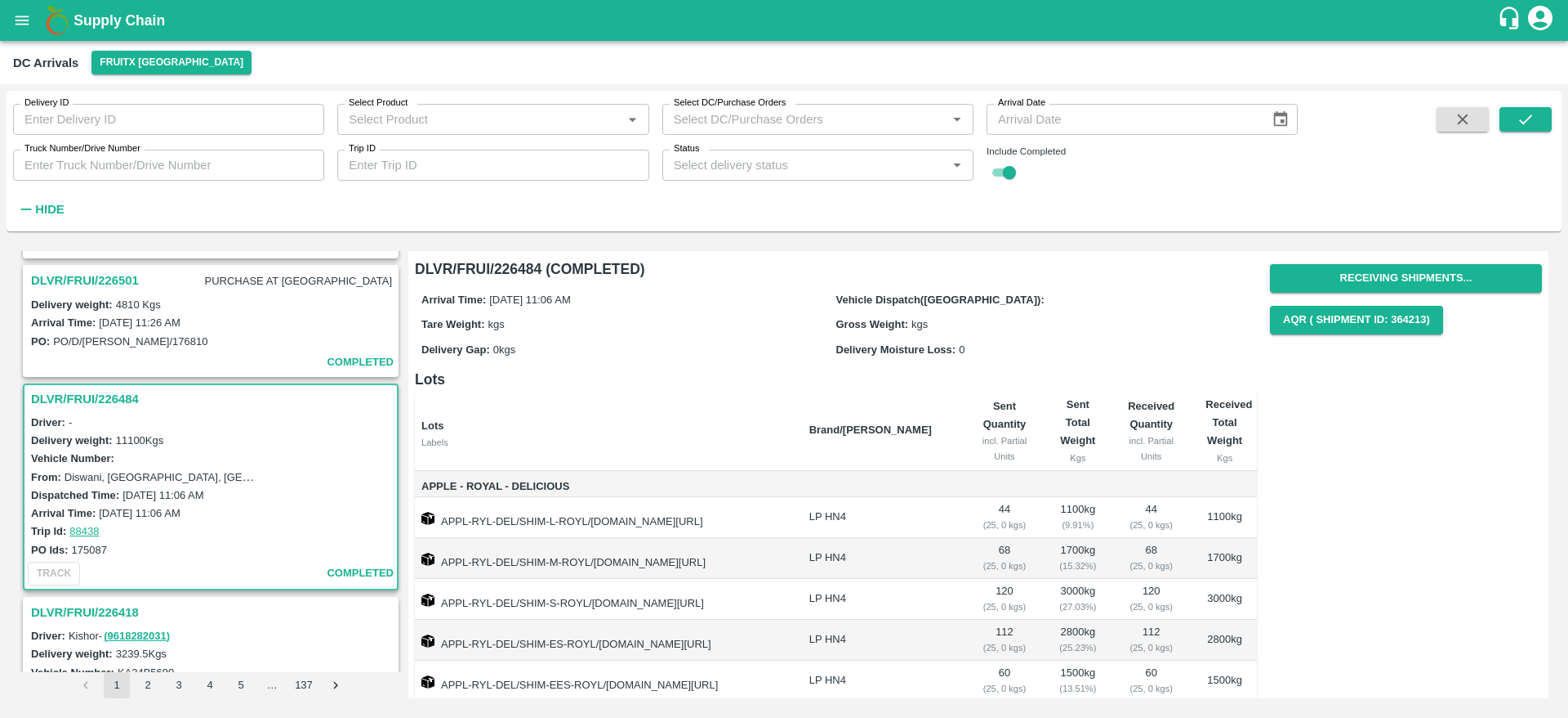
scroll to position [638, 0]
click at [85, 286] on h3 "DLVR/FRUI/226501" at bounding box center [84, 281] width 108 height 21
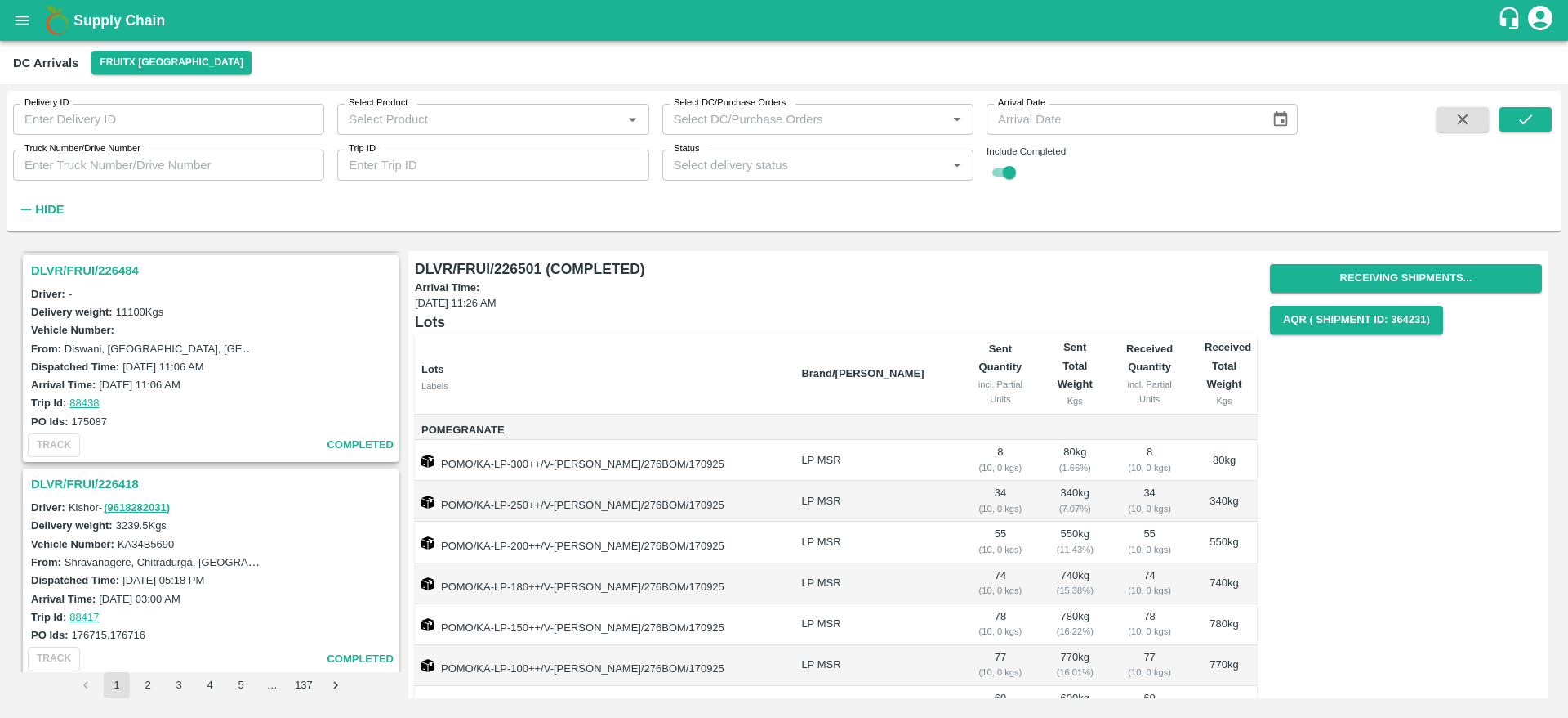
scroll to position [768, 0]
click at [111, 474] on h3 "DLVR/FRUI/226418" at bounding box center [213, 483] width 364 height 21
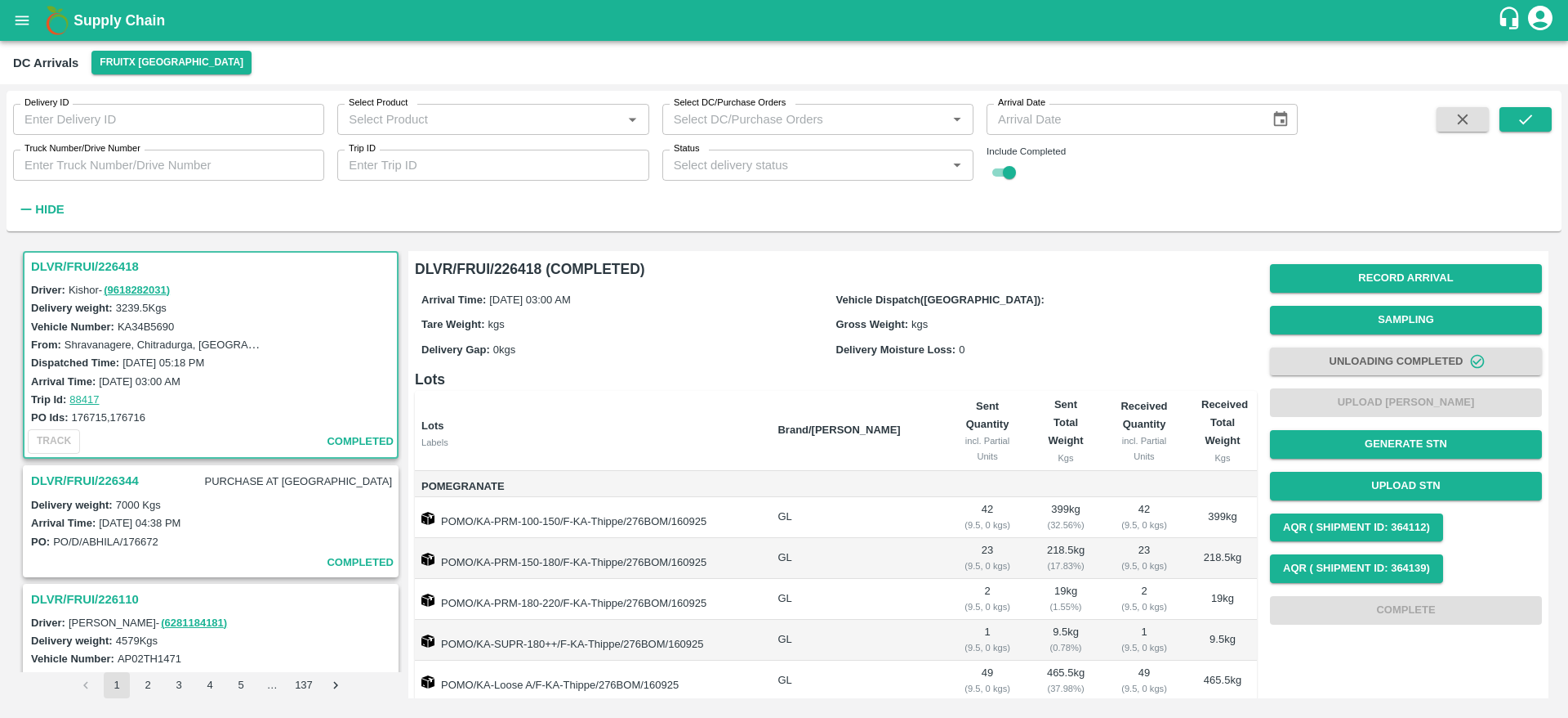
scroll to position [1063, 0]
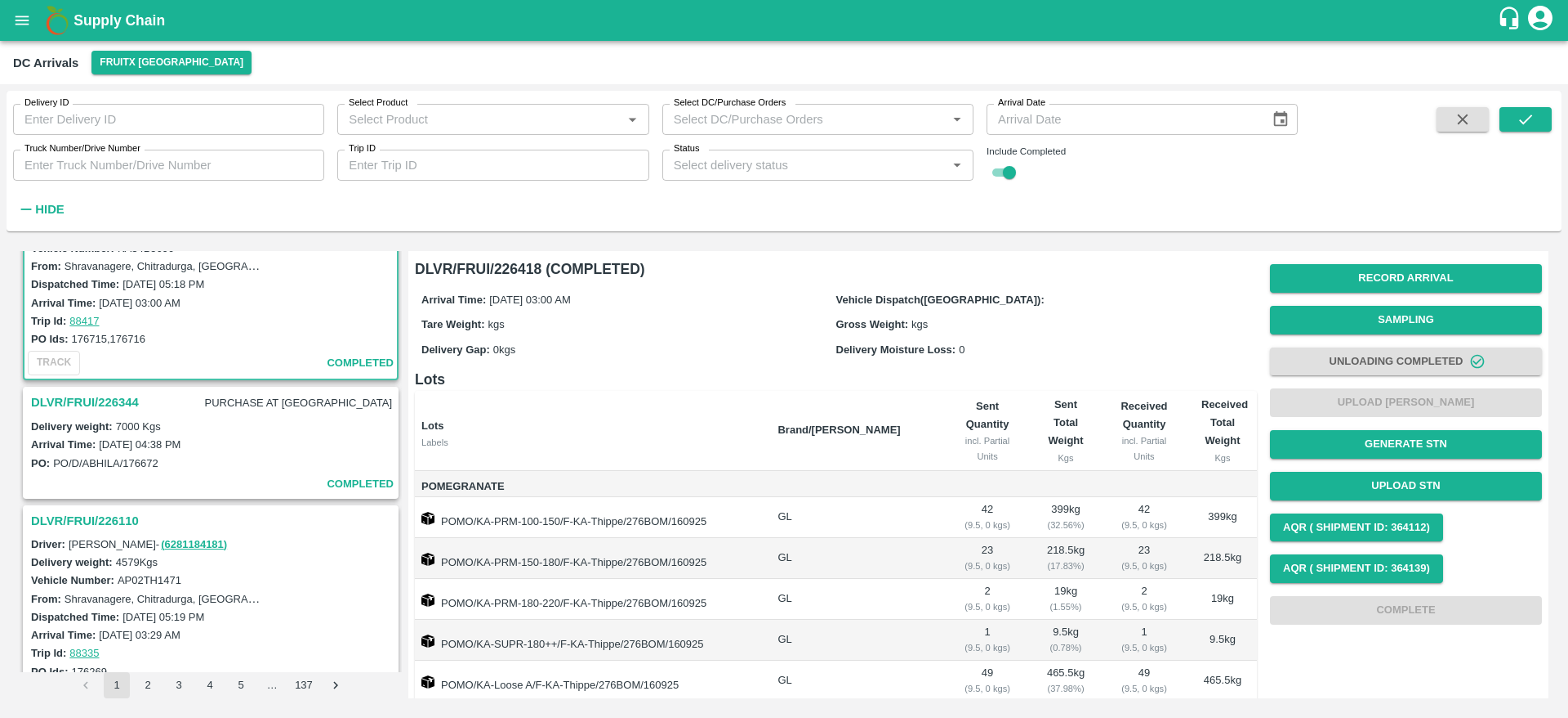
click at [109, 512] on h3 "DLVR/FRUI/226110" at bounding box center [213, 521] width 364 height 21
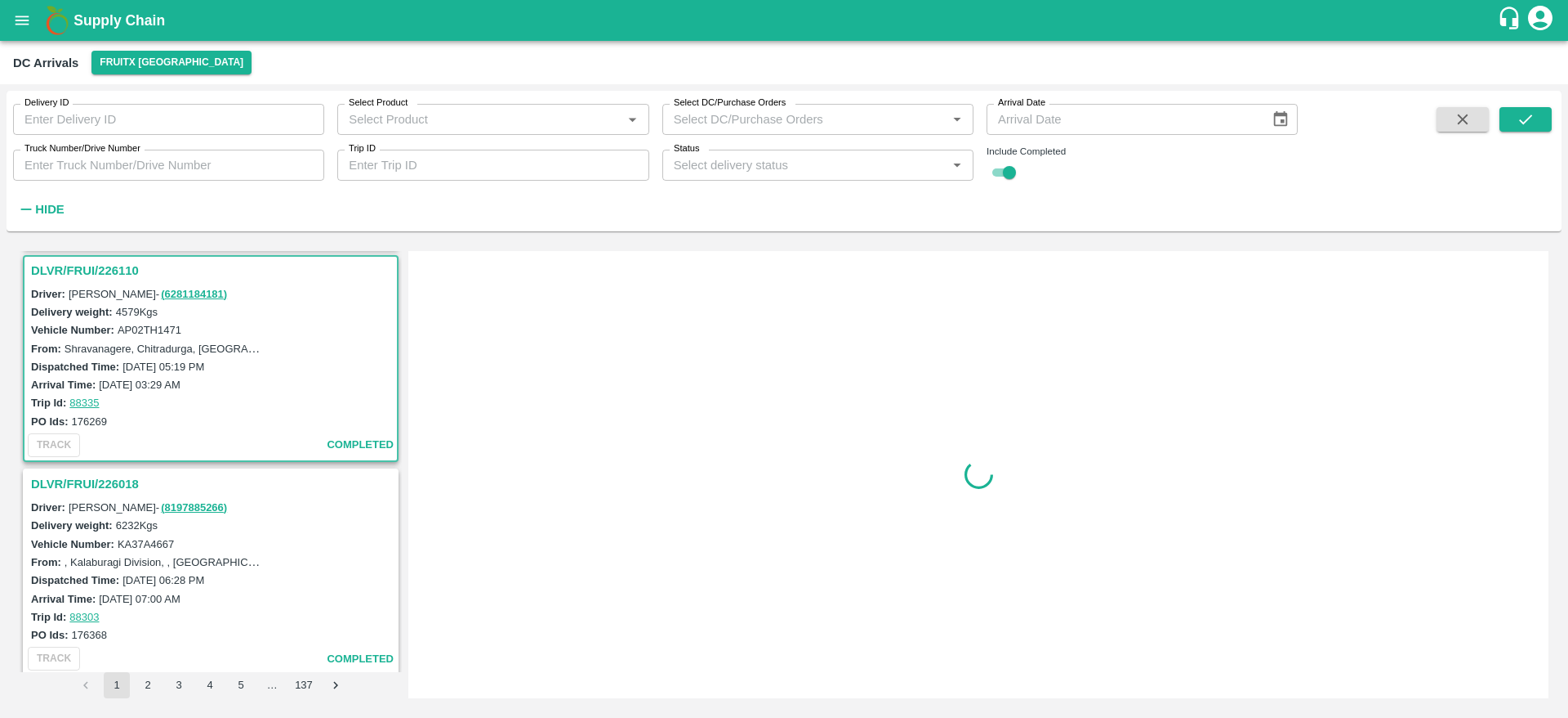
scroll to position [1318, 0]
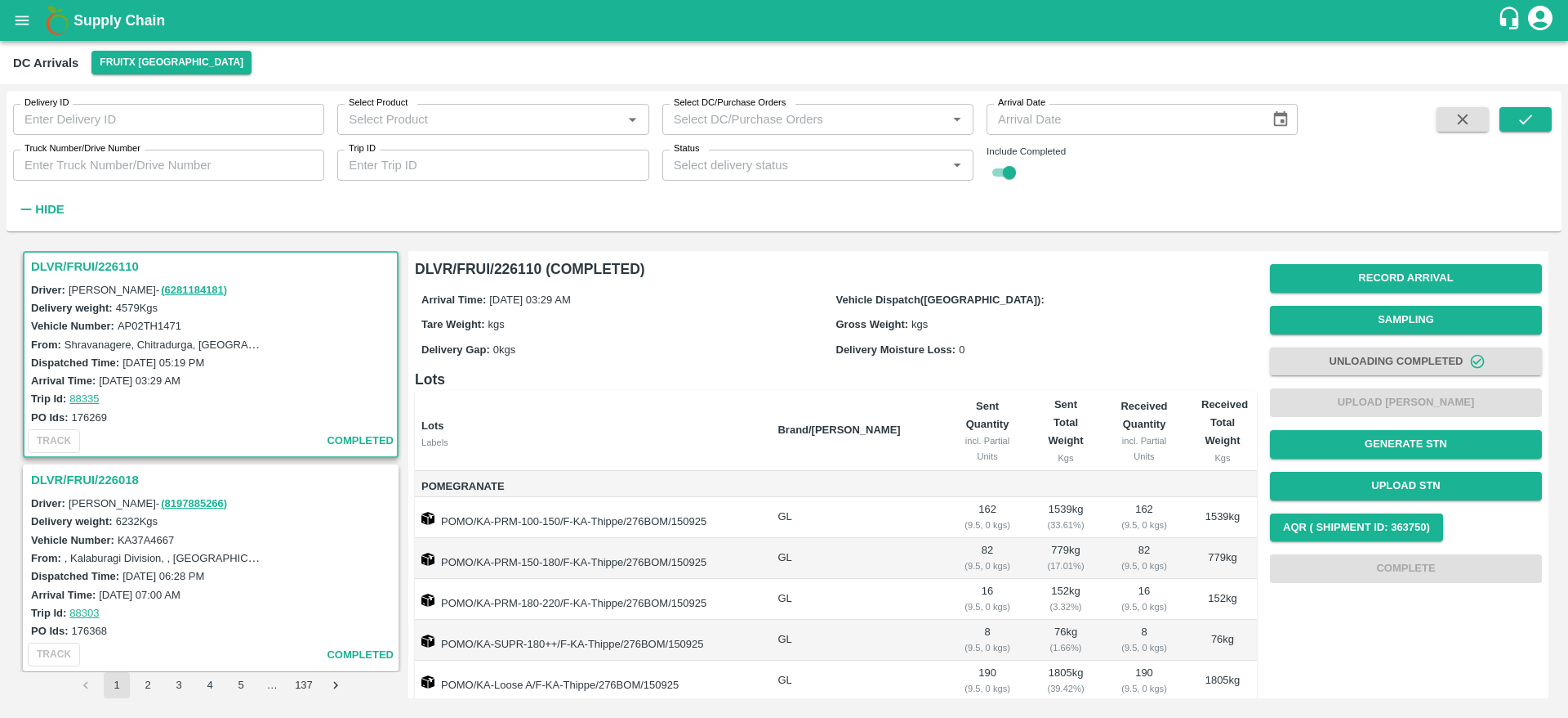
click at [122, 482] on h3 "DLVR/FRUI/226018" at bounding box center [213, 480] width 364 height 21
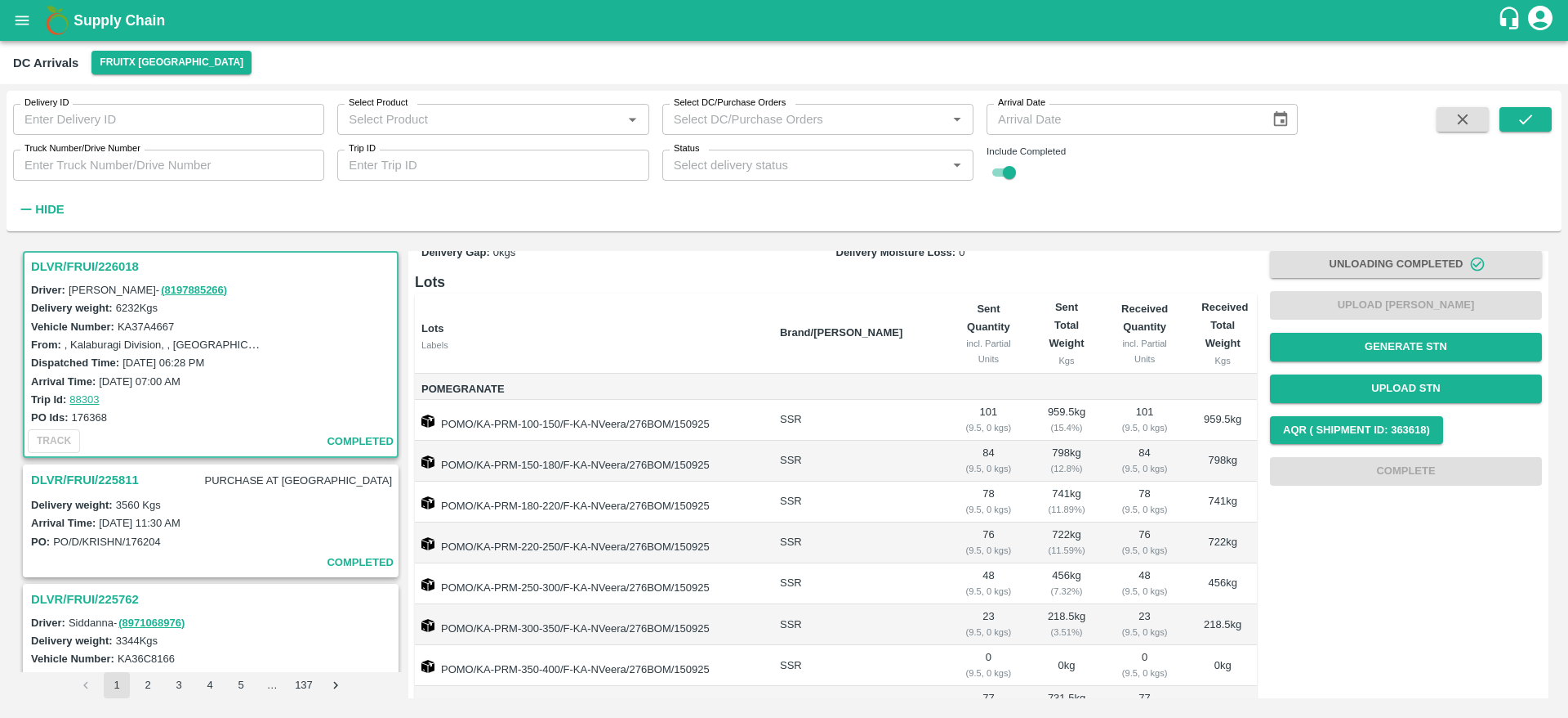
scroll to position [1653, 0]
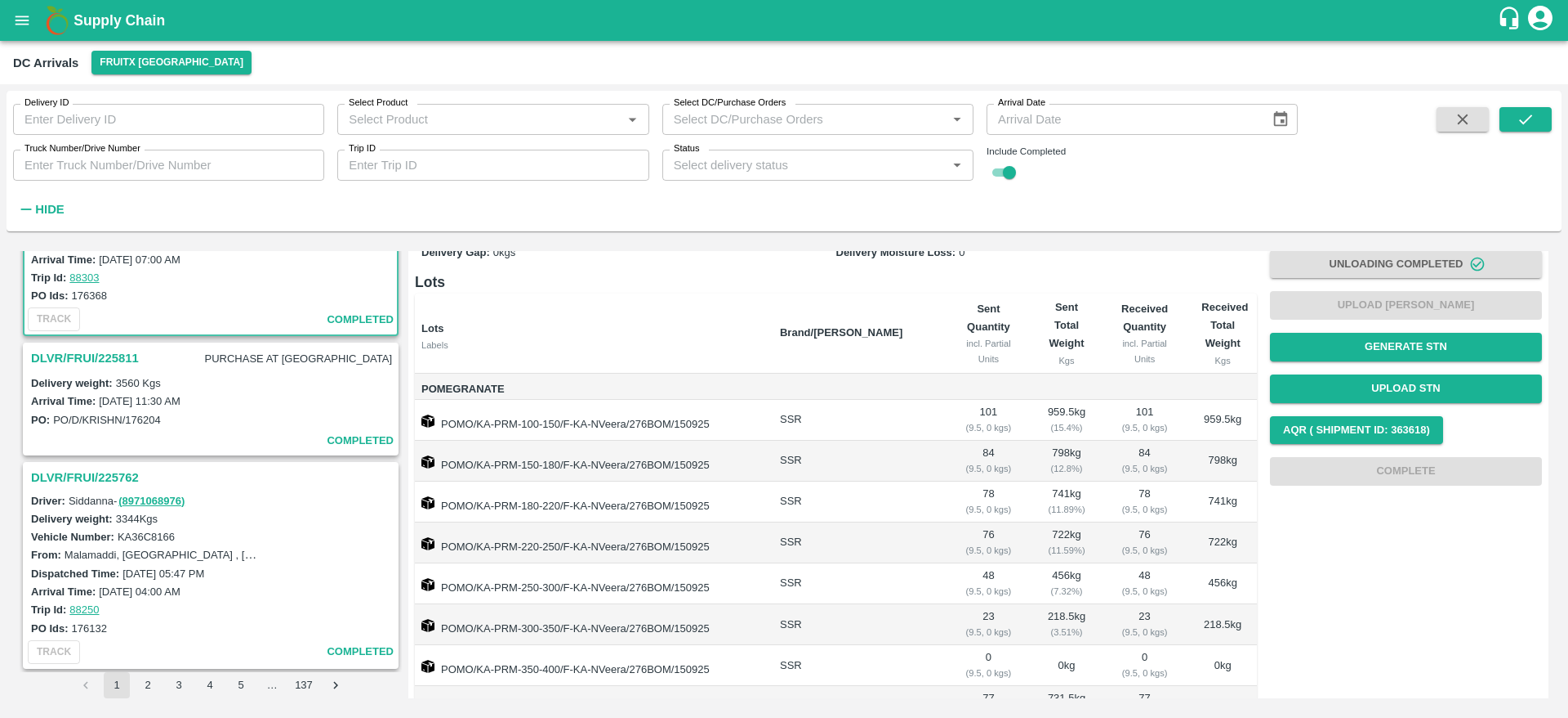
click at [122, 355] on h3 "DLVR/FRUI/225811" at bounding box center [84, 358] width 108 height 21
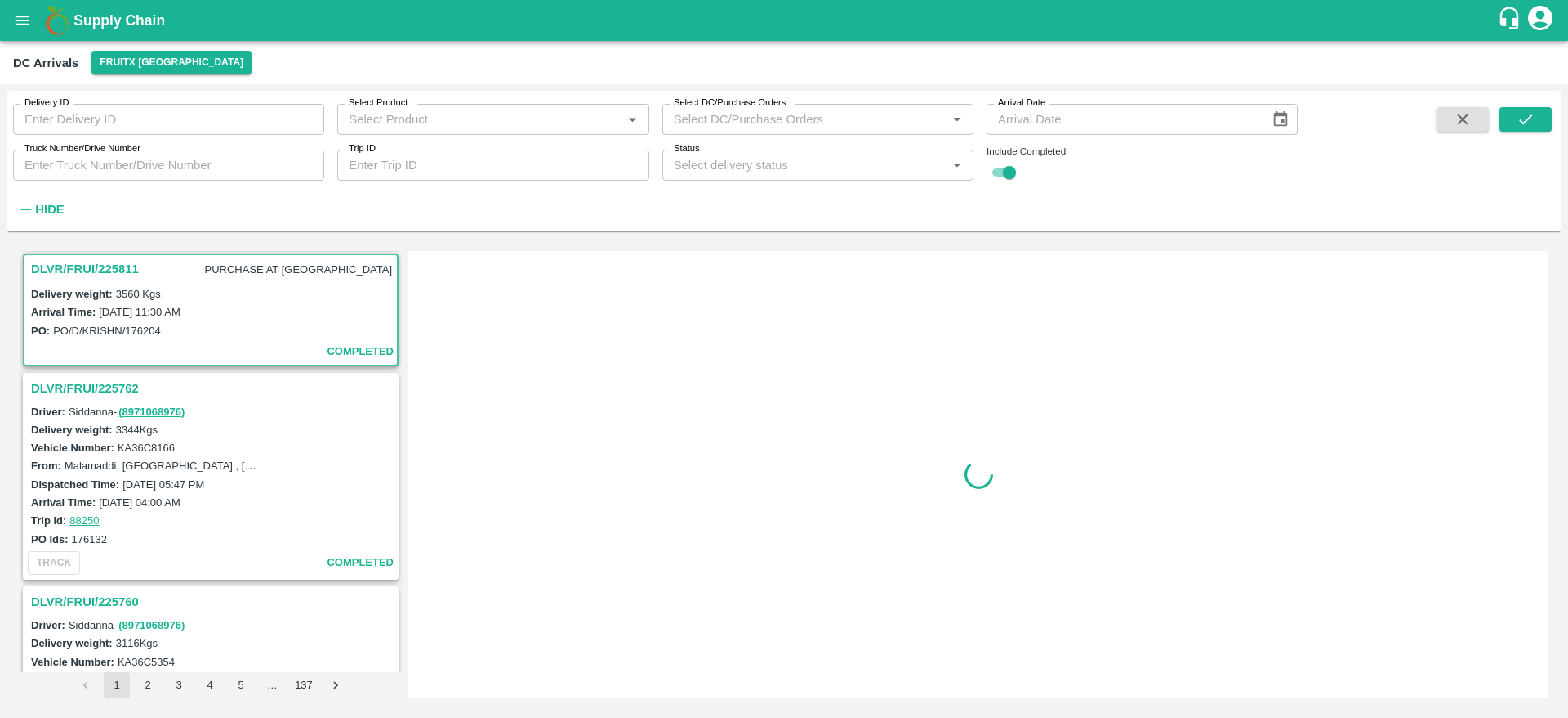
scroll to position [1744, 0]
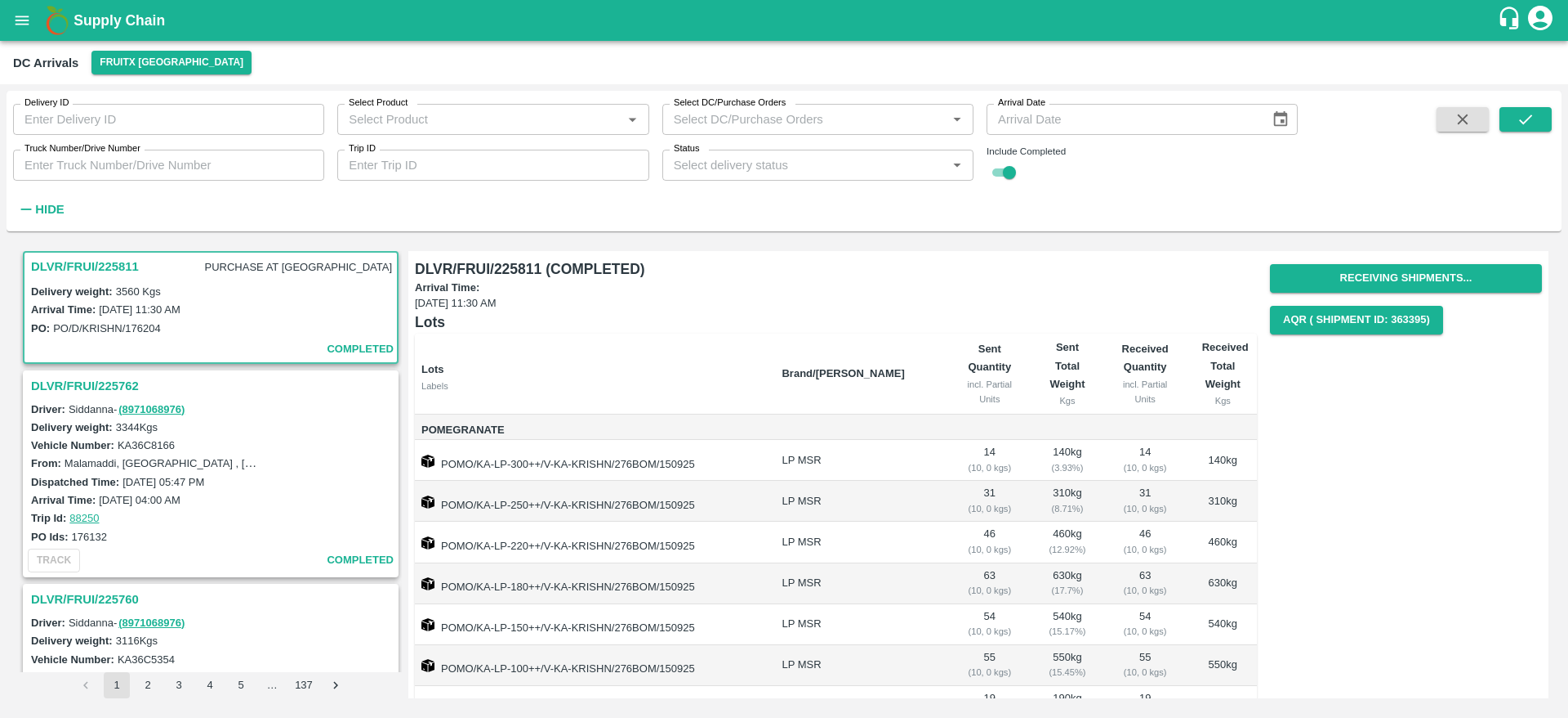
click at [104, 392] on h3 "DLVR/FRUI/225762" at bounding box center [213, 385] width 364 height 21
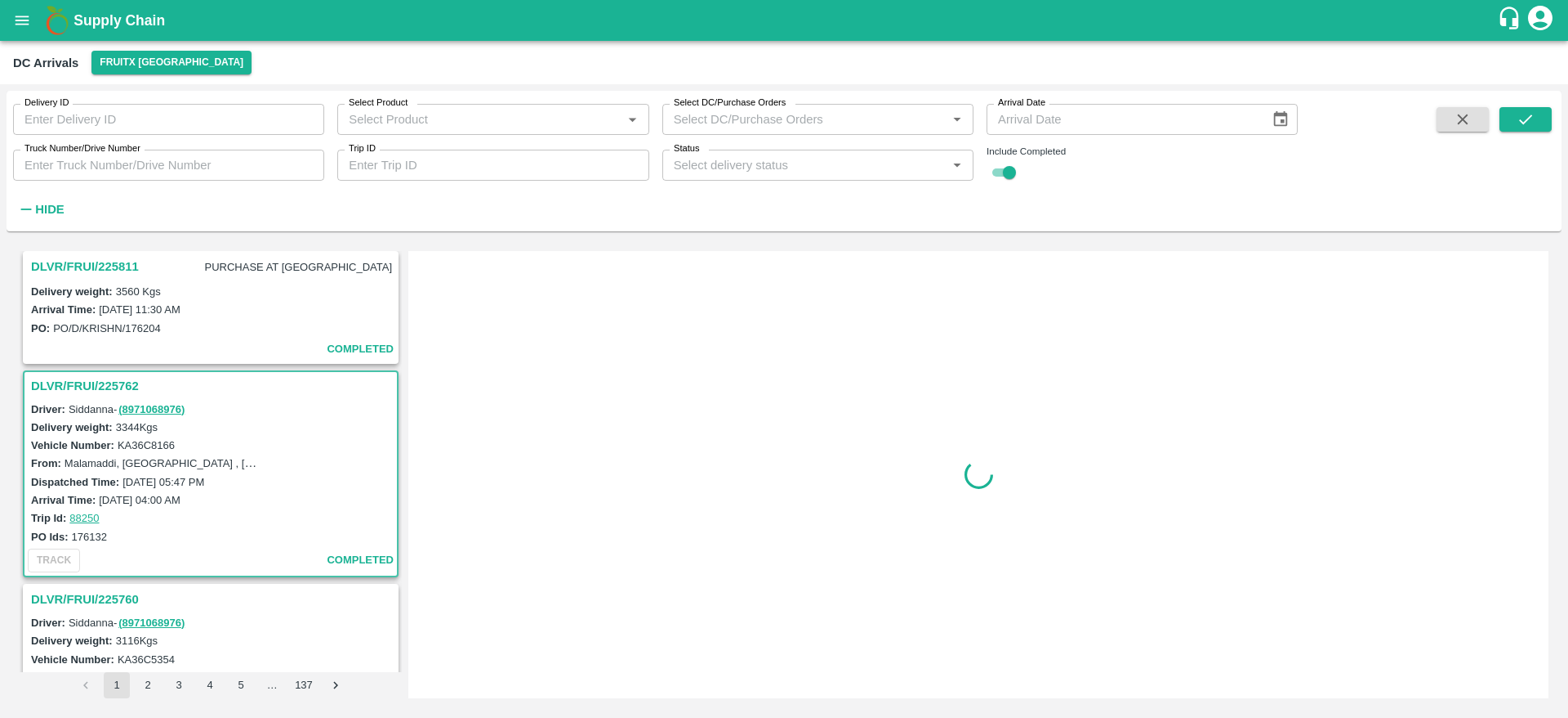
scroll to position [1863, 0]
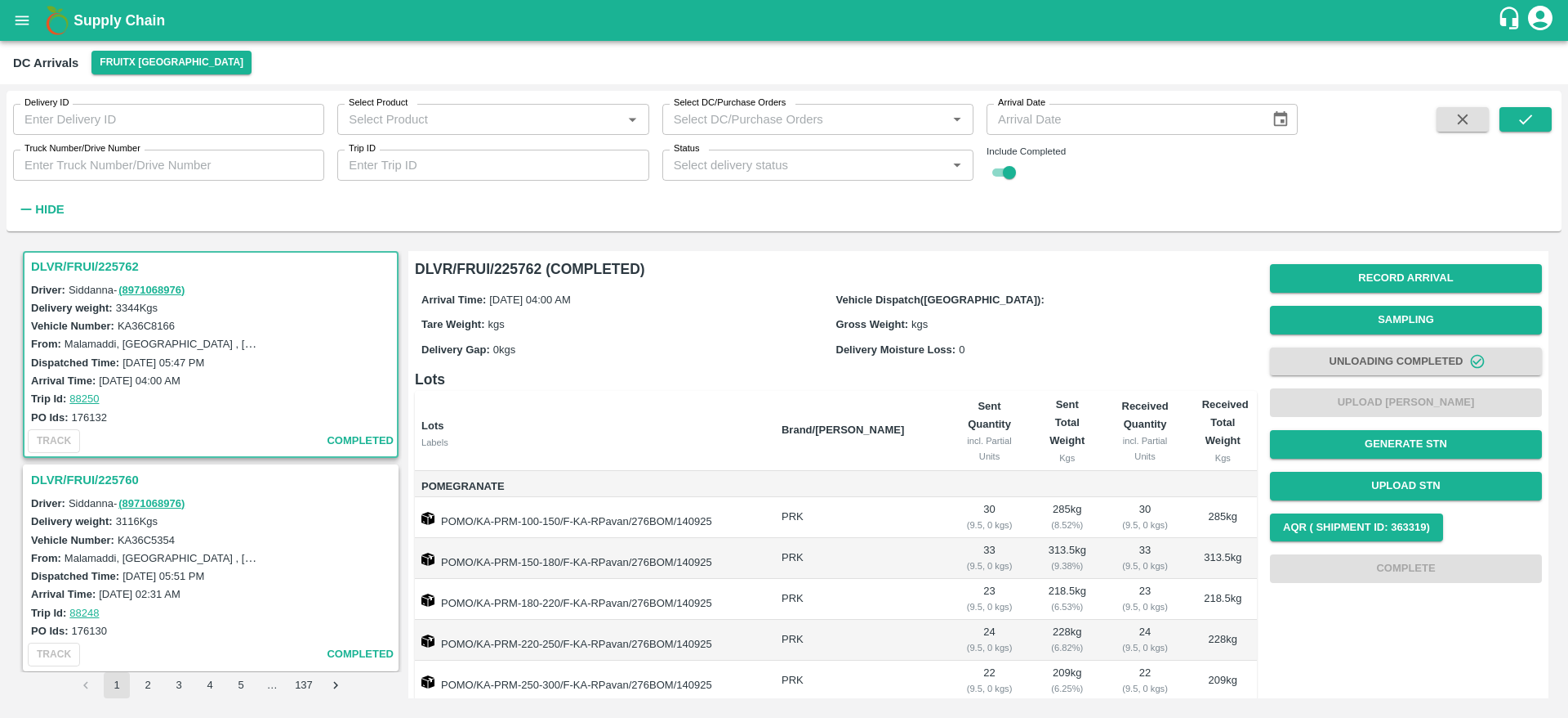
click at [80, 476] on h3 "DLVR/FRUI/225760" at bounding box center [213, 480] width 364 height 21
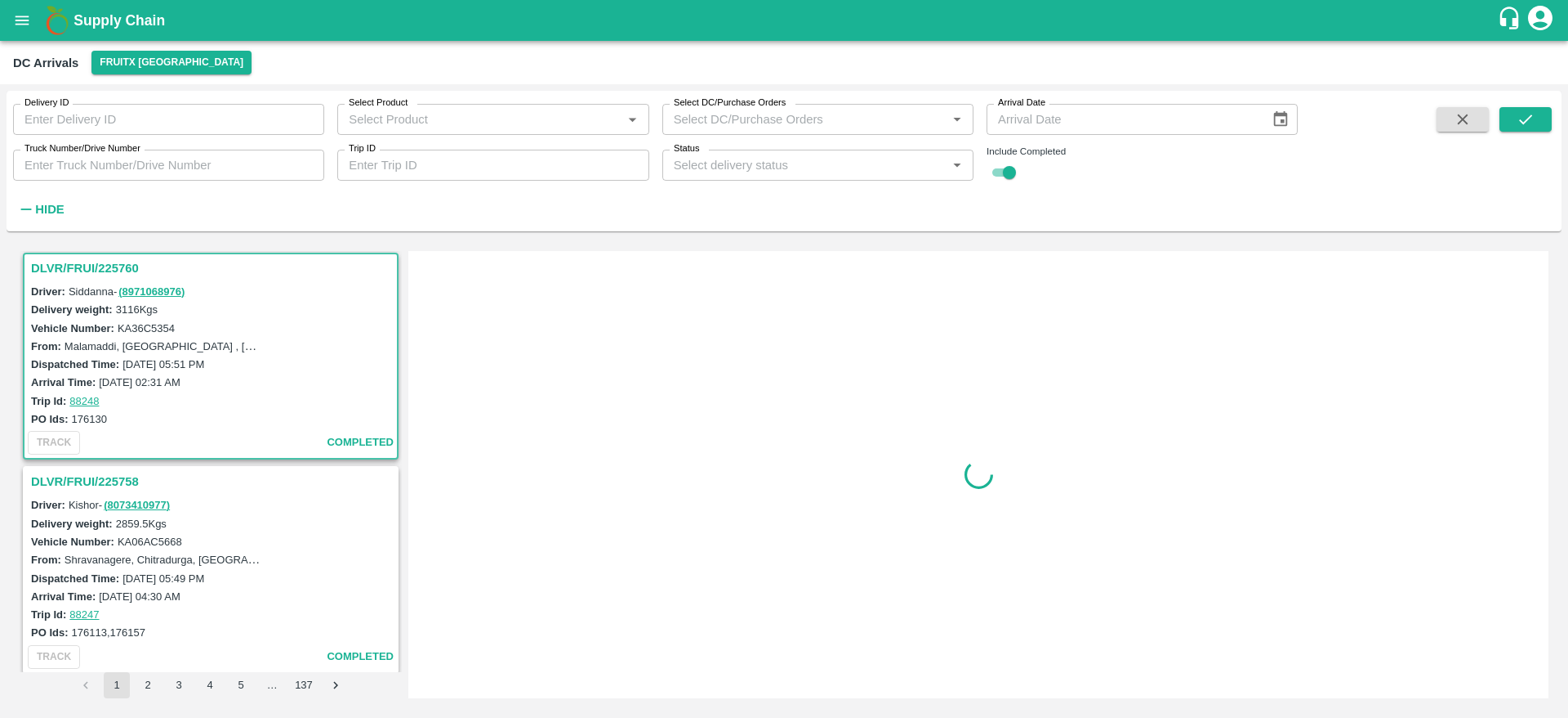
scroll to position [2077, 0]
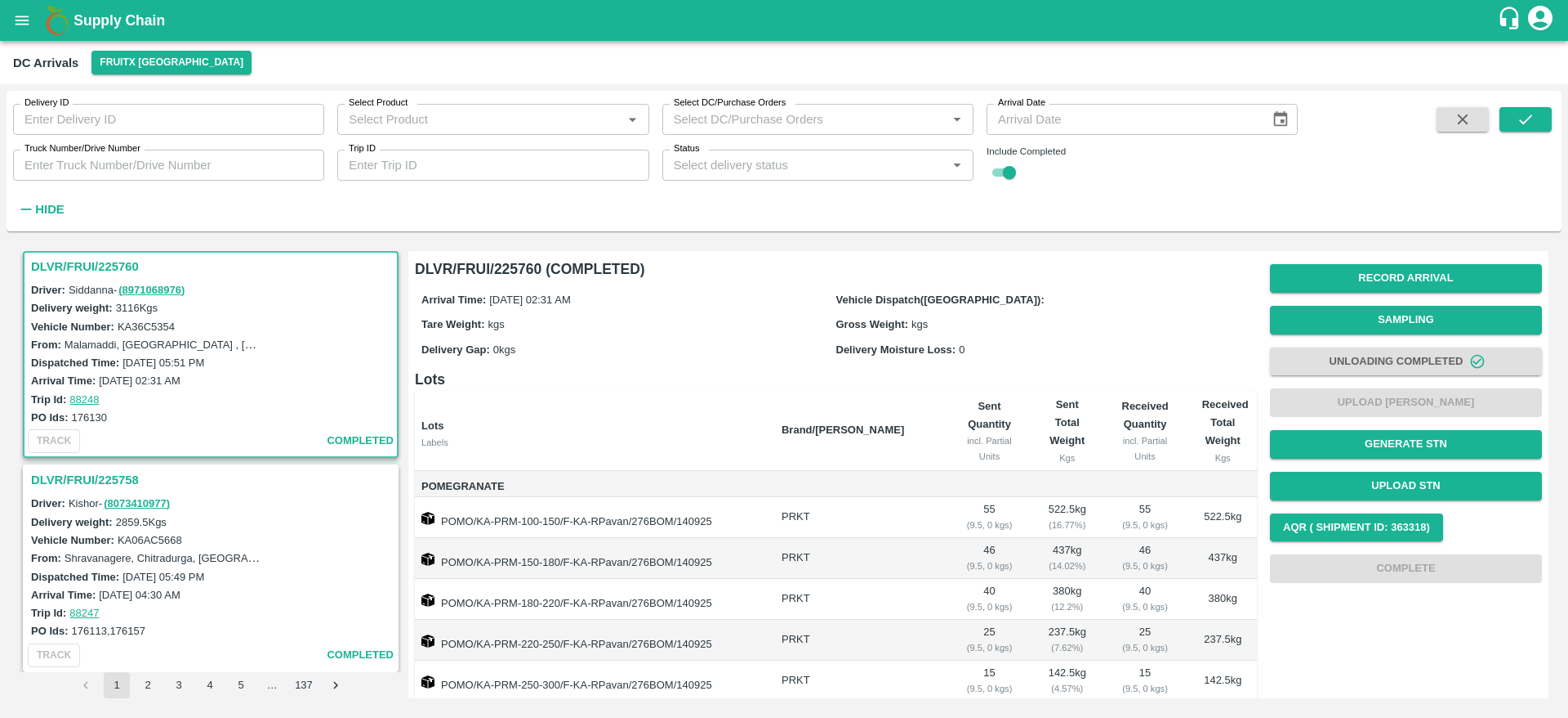
click at [116, 474] on h3 "DLVR/FRUI/225758" at bounding box center [213, 480] width 364 height 21
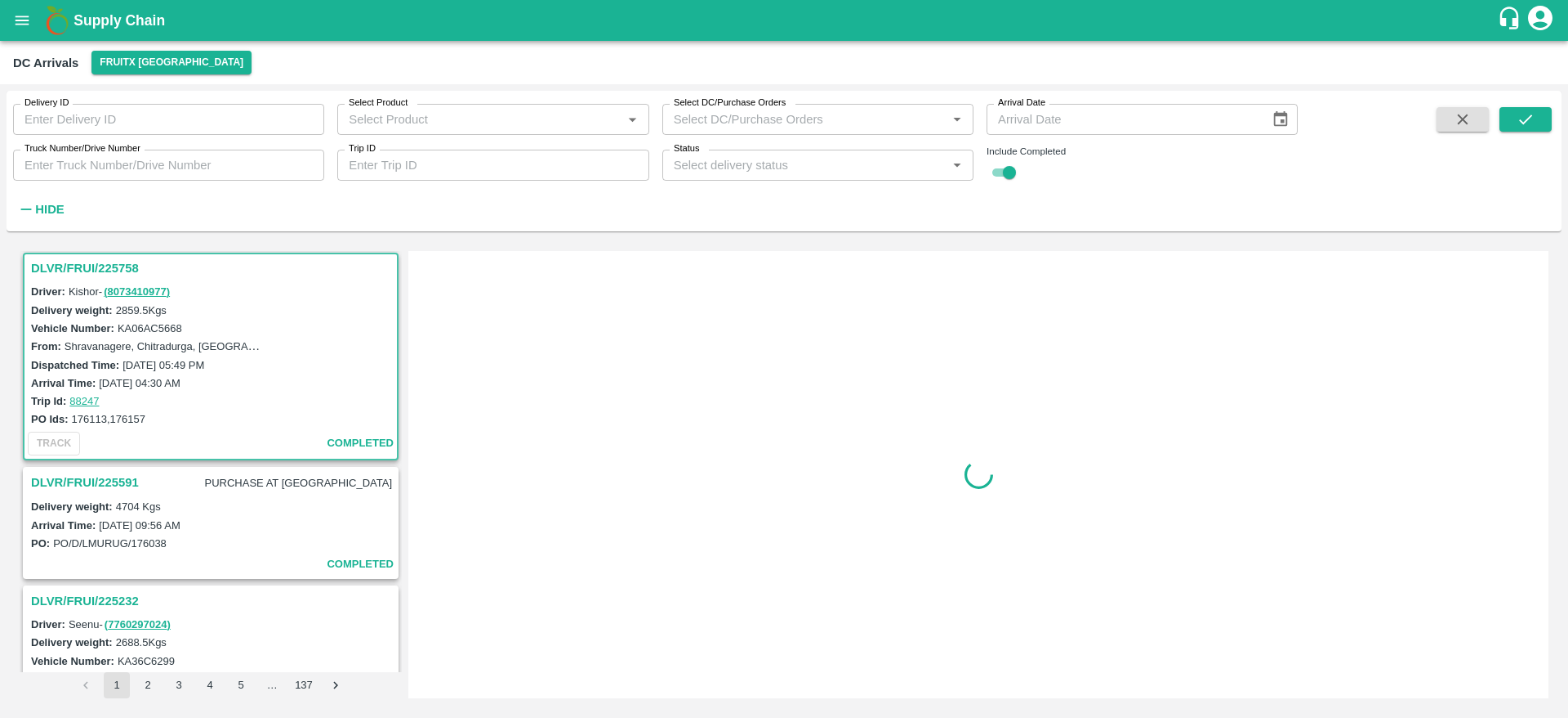
scroll to position [2291, 0]
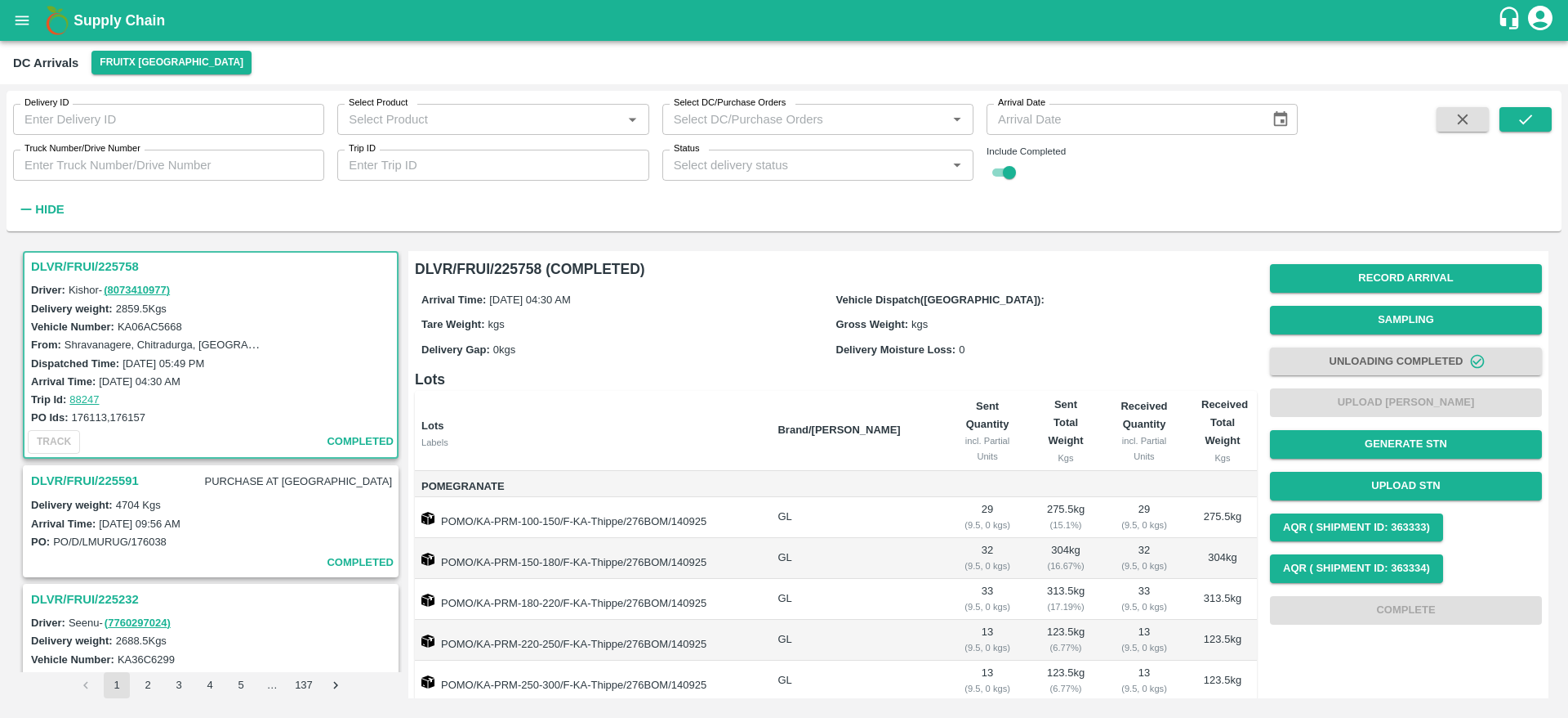
click at [127, 472] on h3 "DLVR/FRUI/225591" at bounding box center [84, 481] width 108 height 21
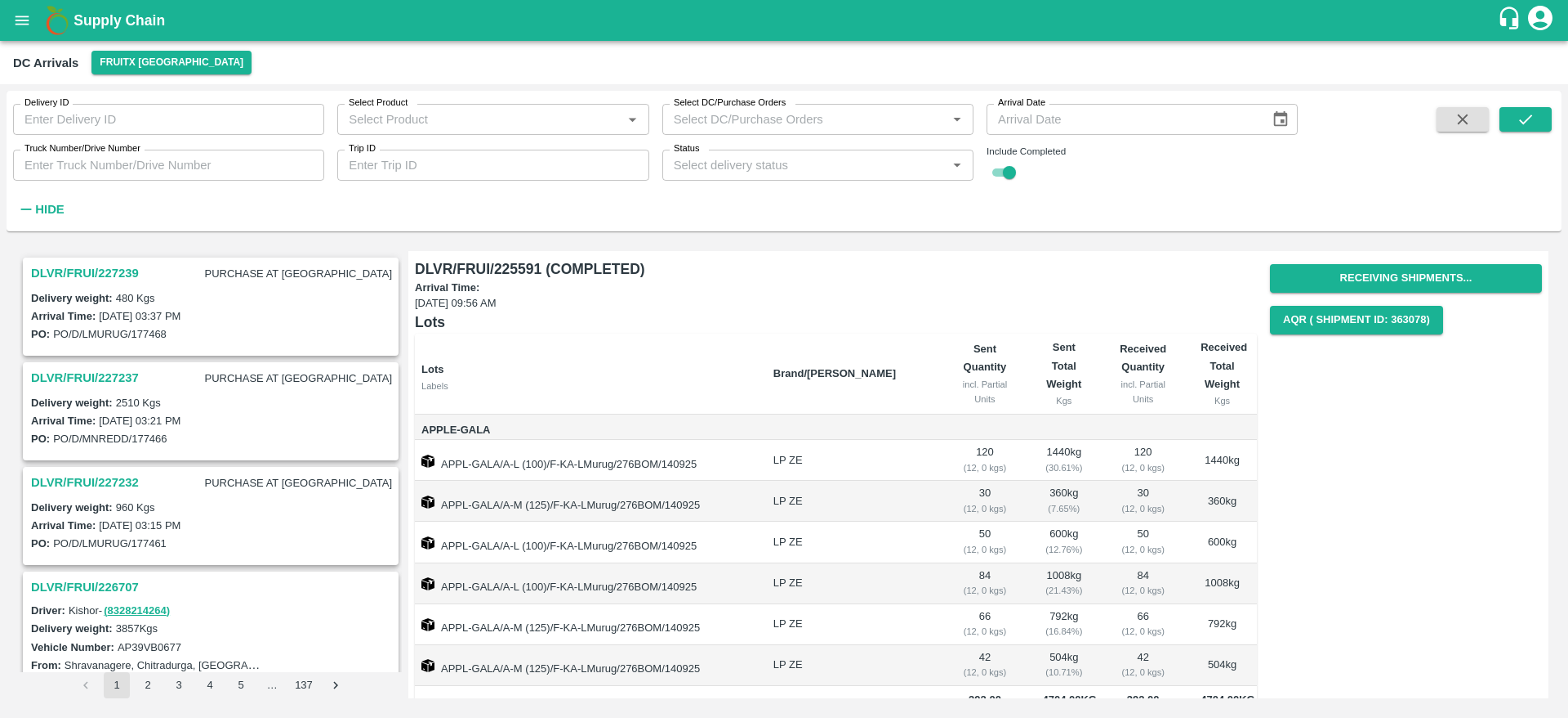
click at [416, 124] on input "Select Product" at bounding box center [480, 119] width 275 height 21
drag, startPoint x: 1449, startPoint y: 141, endPoint x: 1458, endPoint y: 116, distance: 26.6
click at [1458, 116] on span at bounding box center [1463, 164] width 66 height 115
click at [1458, 116] on icon "button" at bounding box center [1463, 119] width 18 height 18
checkbox input "false"
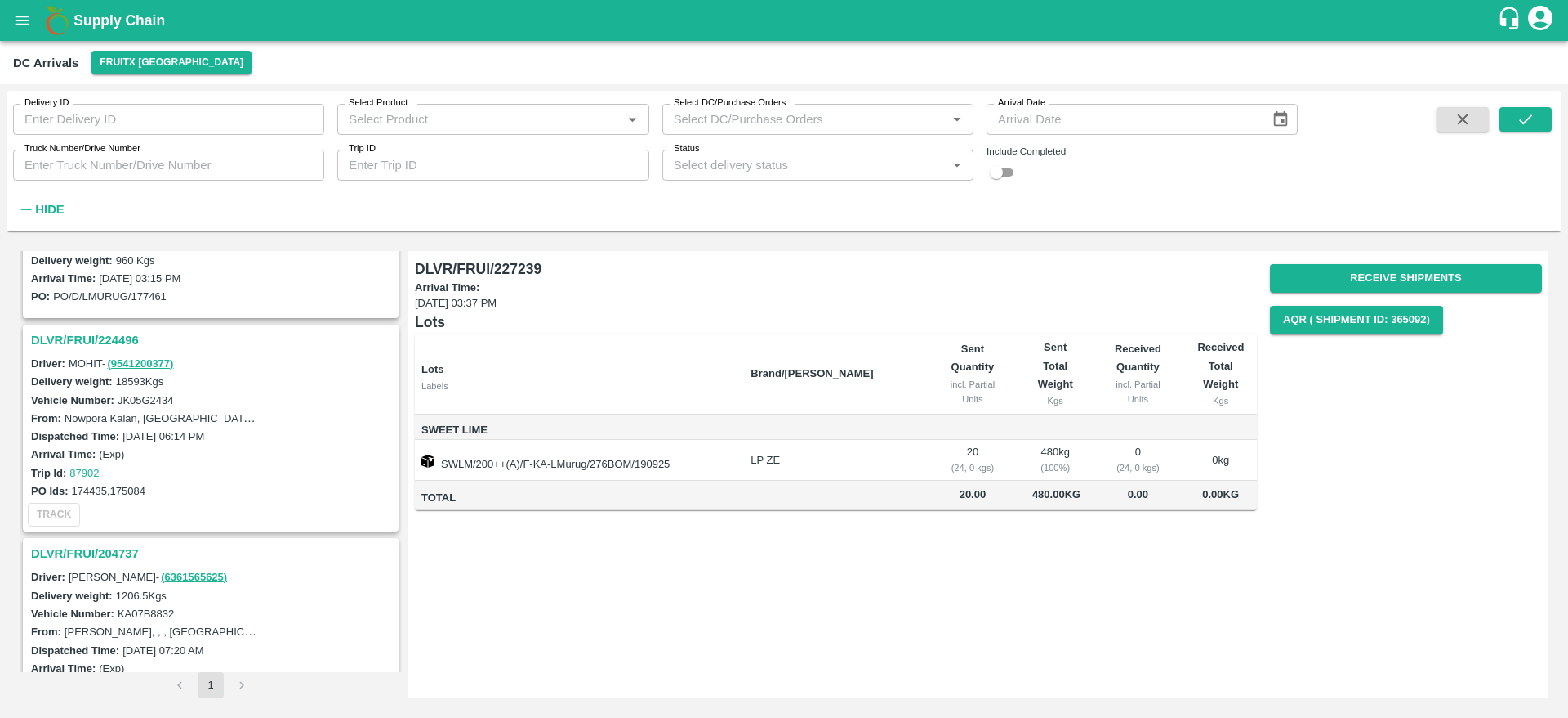
scroll to position [327, 0]
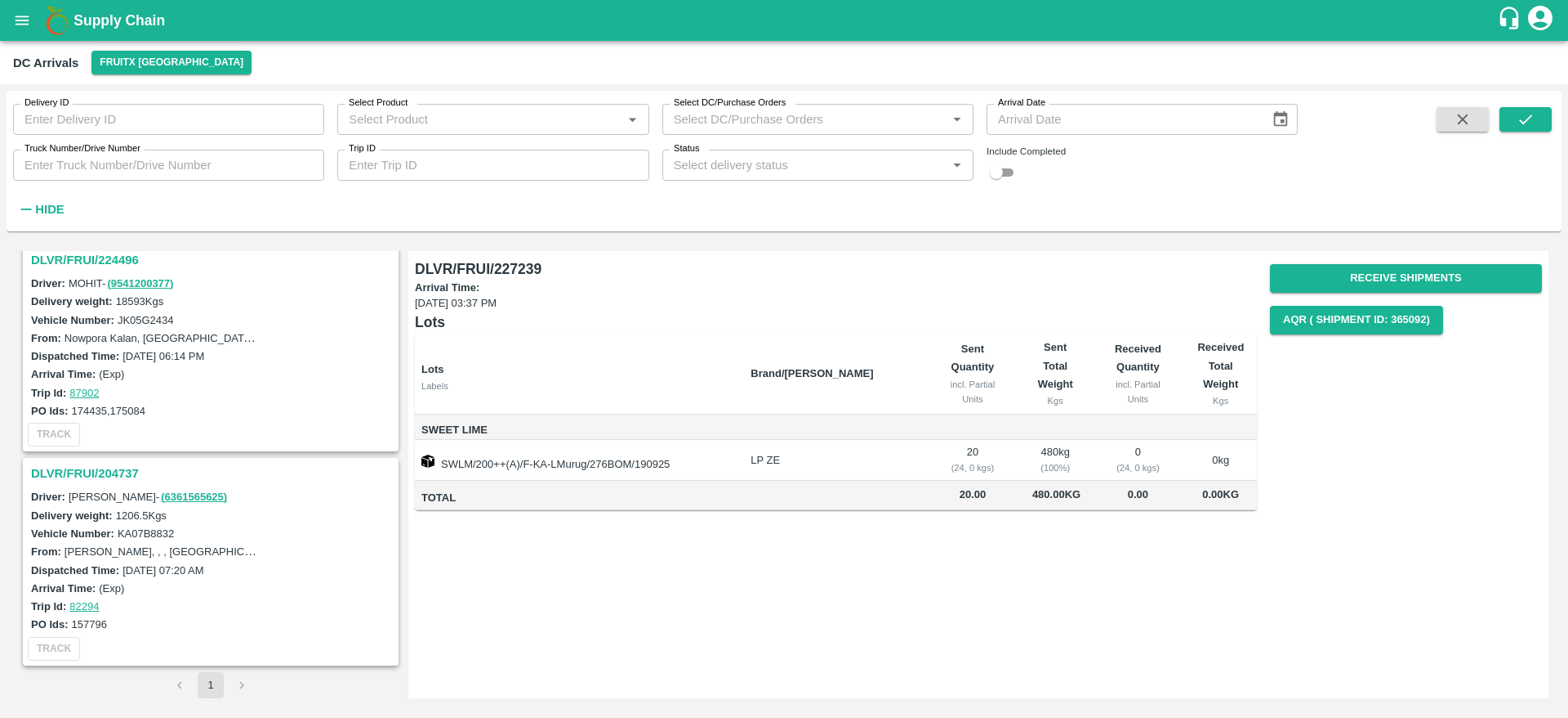
click at [117, 479] on h3 "DLVR/FRUI/204737" at bounding box center [213, 473] width 364 height 21
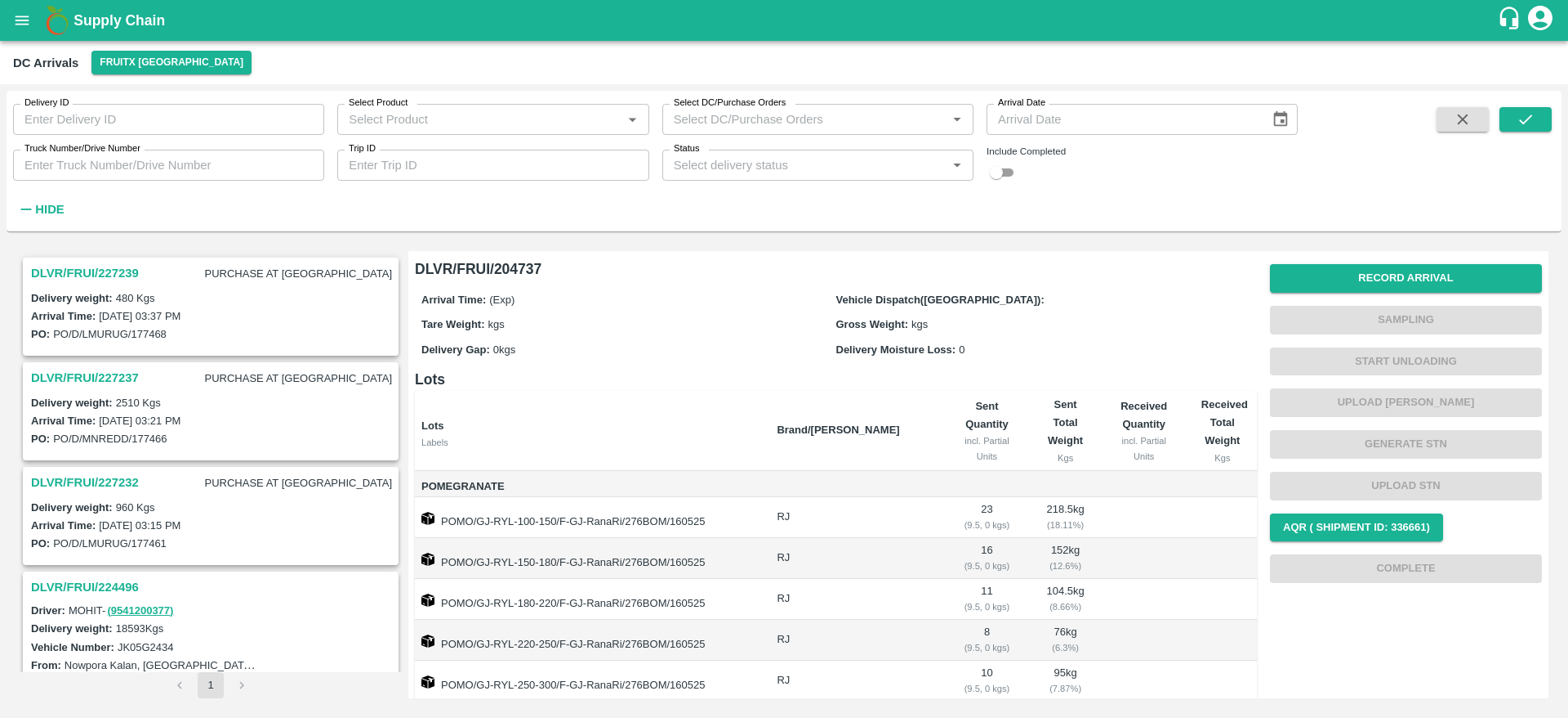
click at [99, 280] on h3 "DLVR/FRUI/227239" at bounding box center [84, 273] width 108 height 21
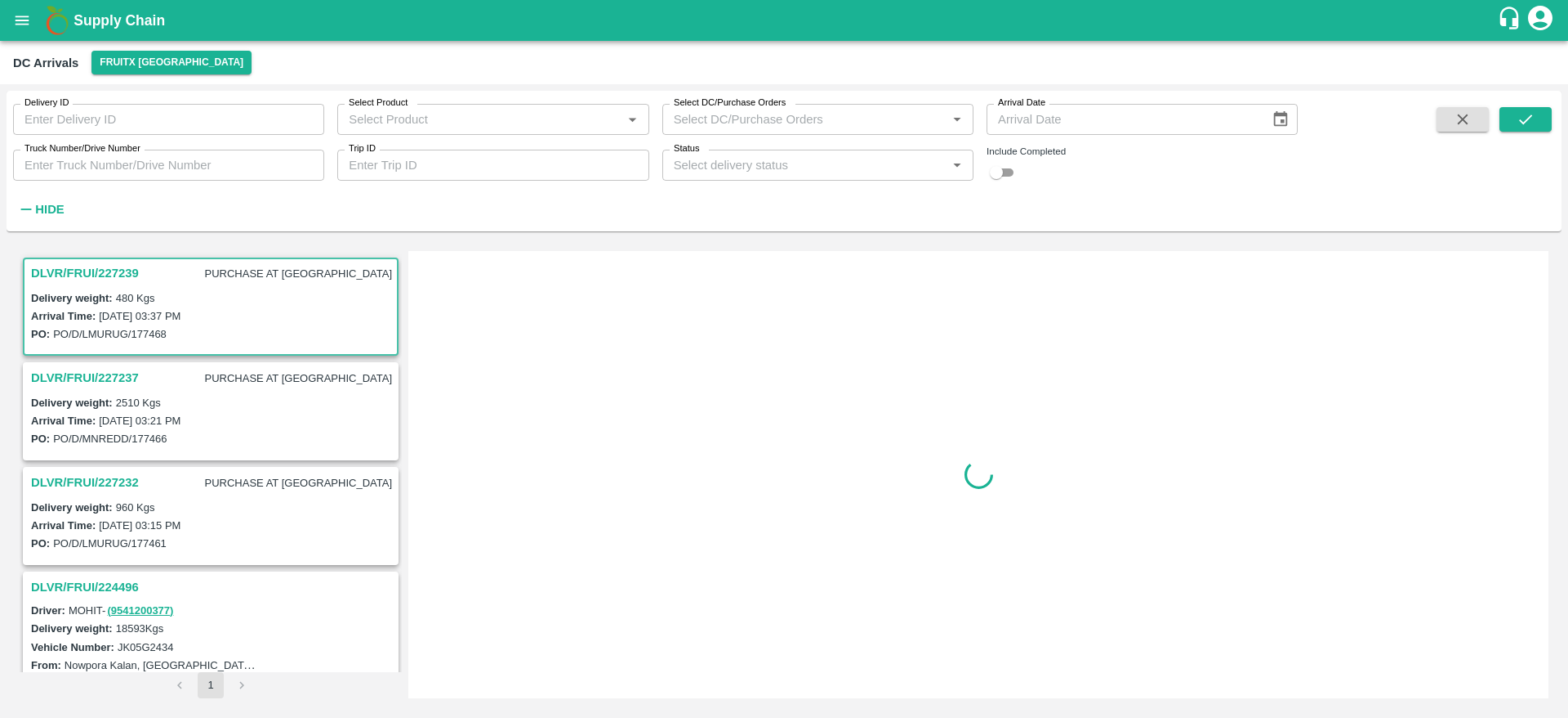
scroll to position [6, 0]
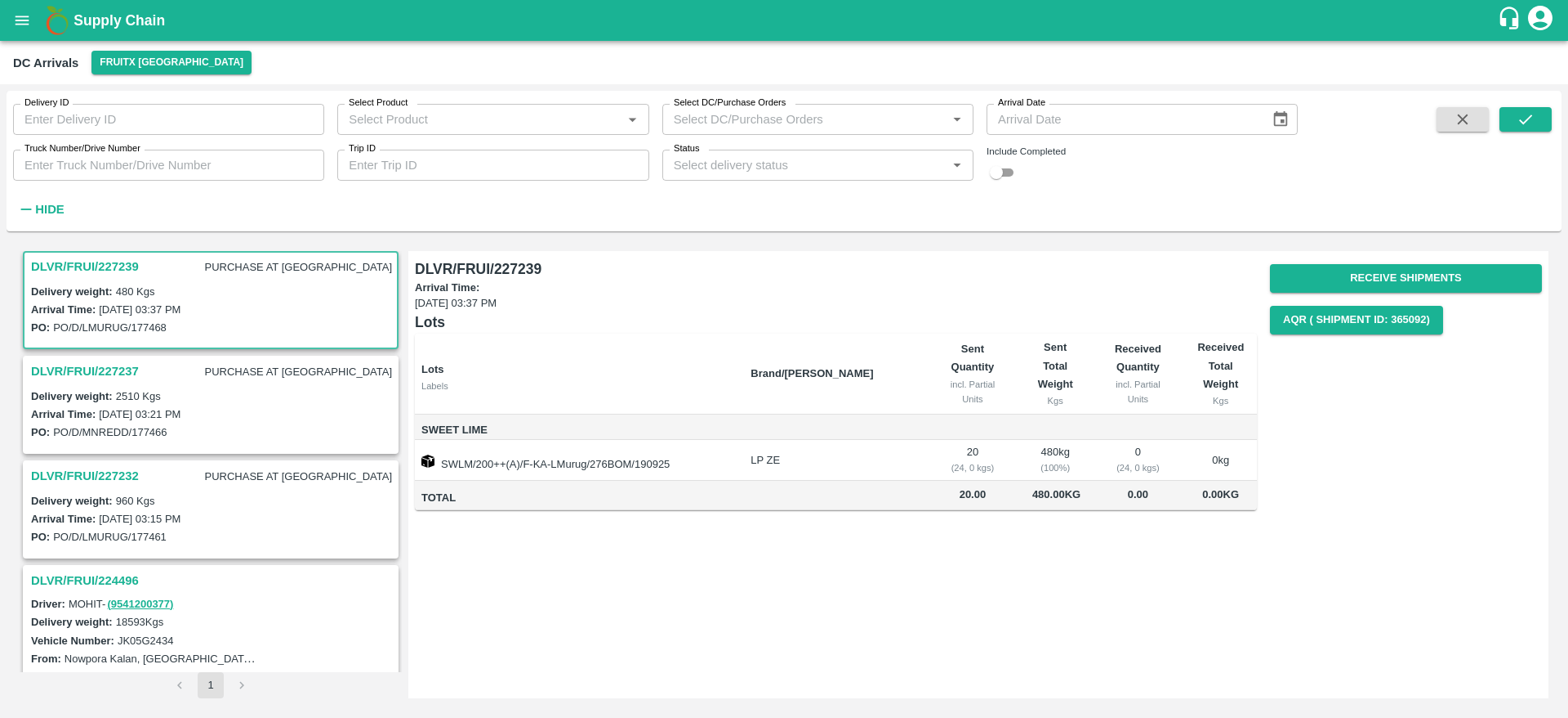
click at [120, 367] on h3 "DLVR/FRUI/227237" at bounding box center [84, 371] width 108 height 21
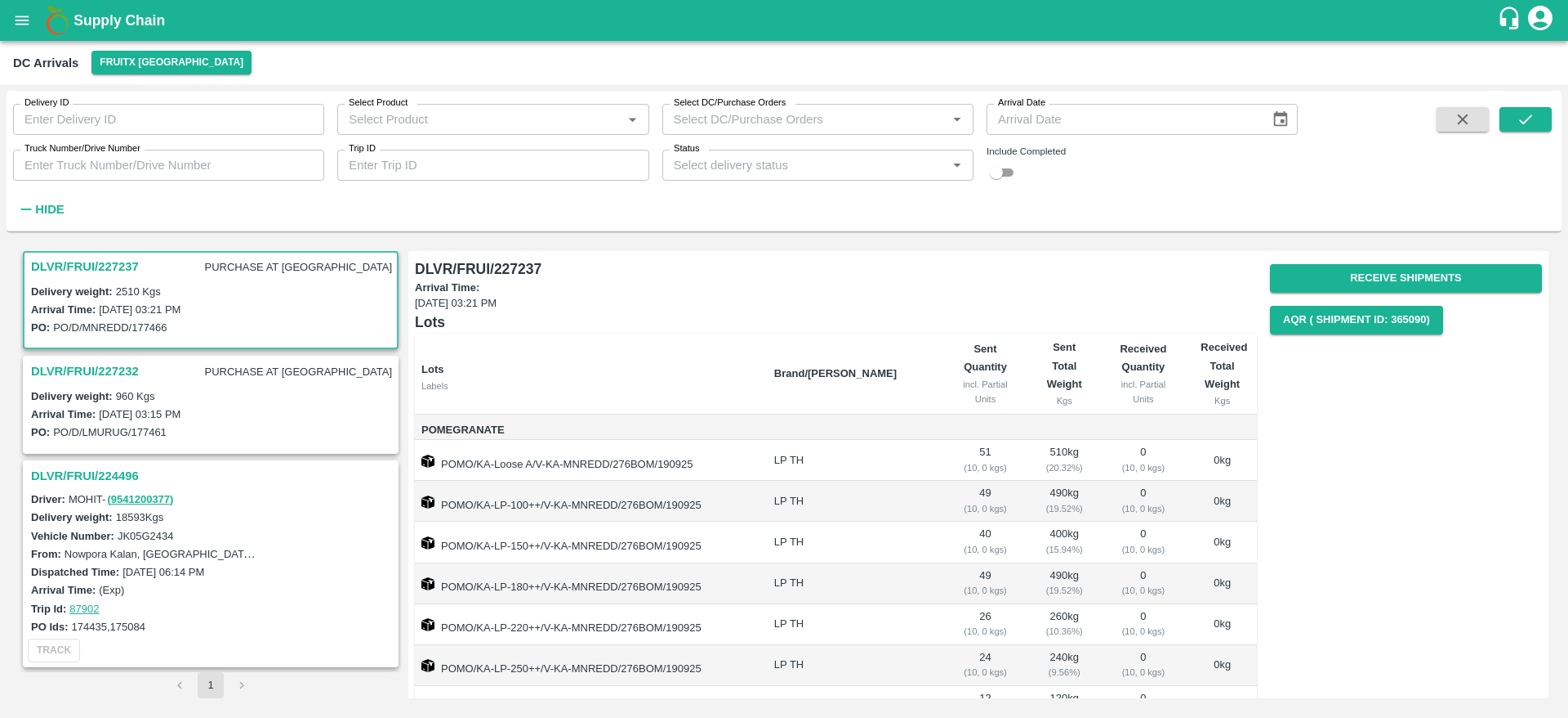
scroll to position [82, 0]
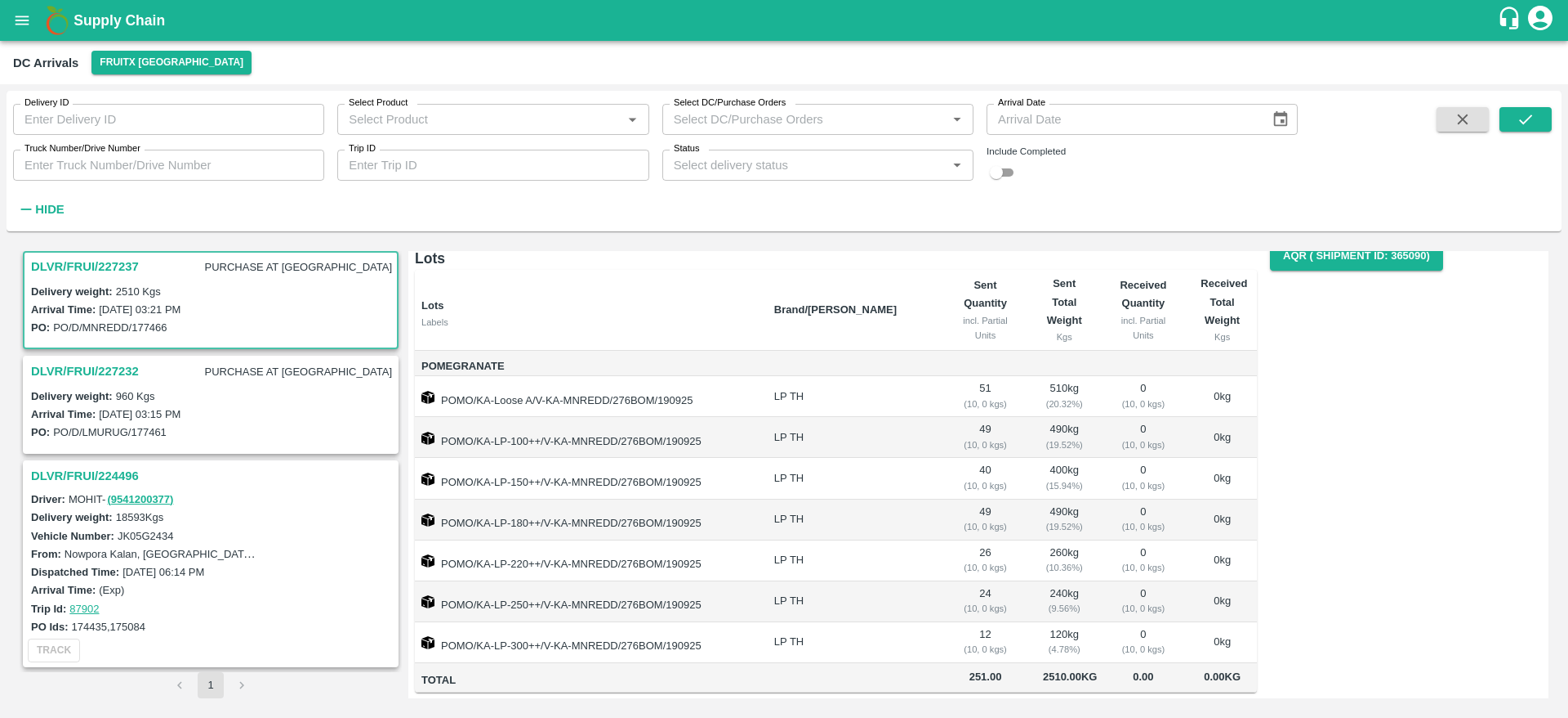
click at [96, 375] on h3 "DLVR/FRUI/227232" at bounding box center [84, 371] width 108 height 21
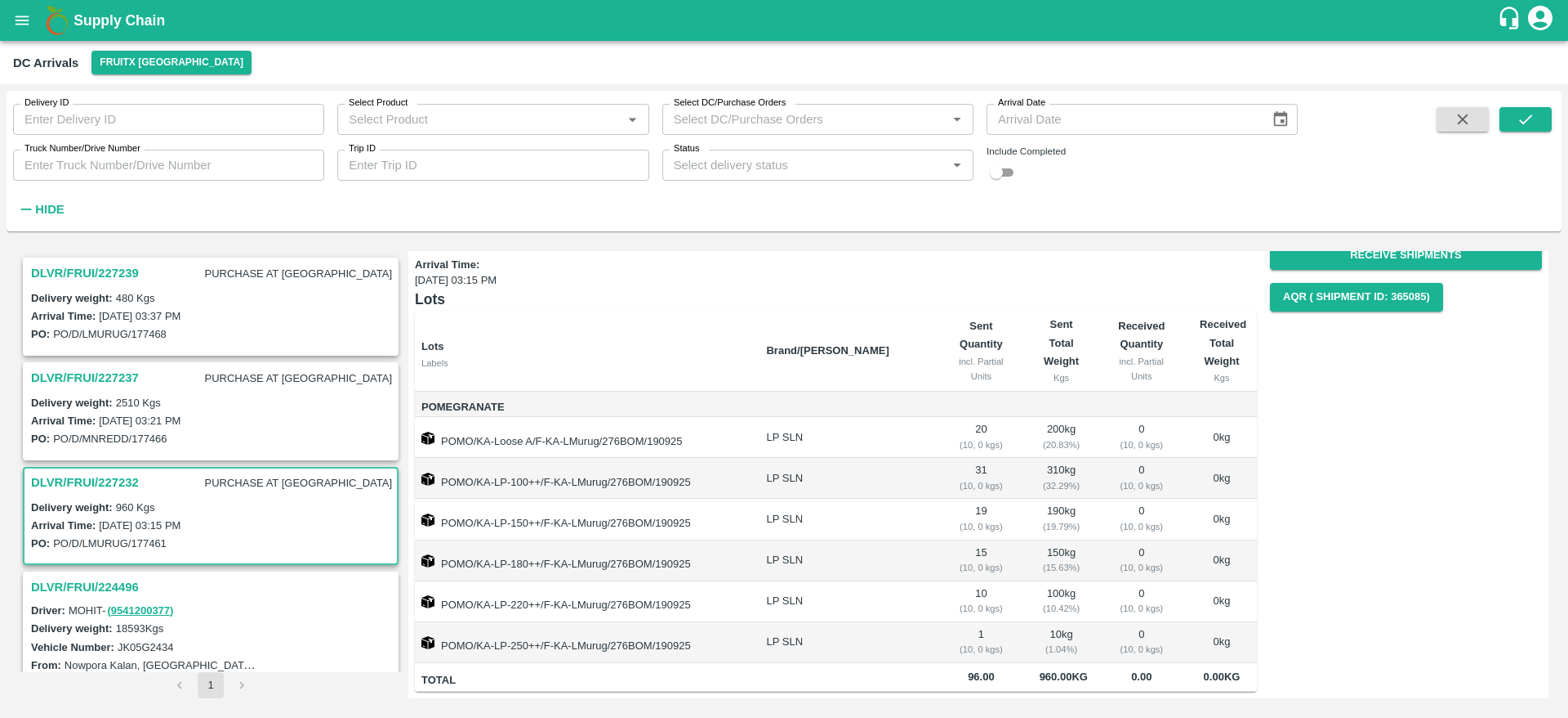
click at [123, 286] on div "DLVR/FRUI/227239 PURCHASE AT [GEOGRAPHIC_DATA]" at bounding box center [211, 274] width 373 height 30
click at [116, 282] on h3 "DLVR/FRUI/227239" at bounding box center [84, 273] width 108 height 21
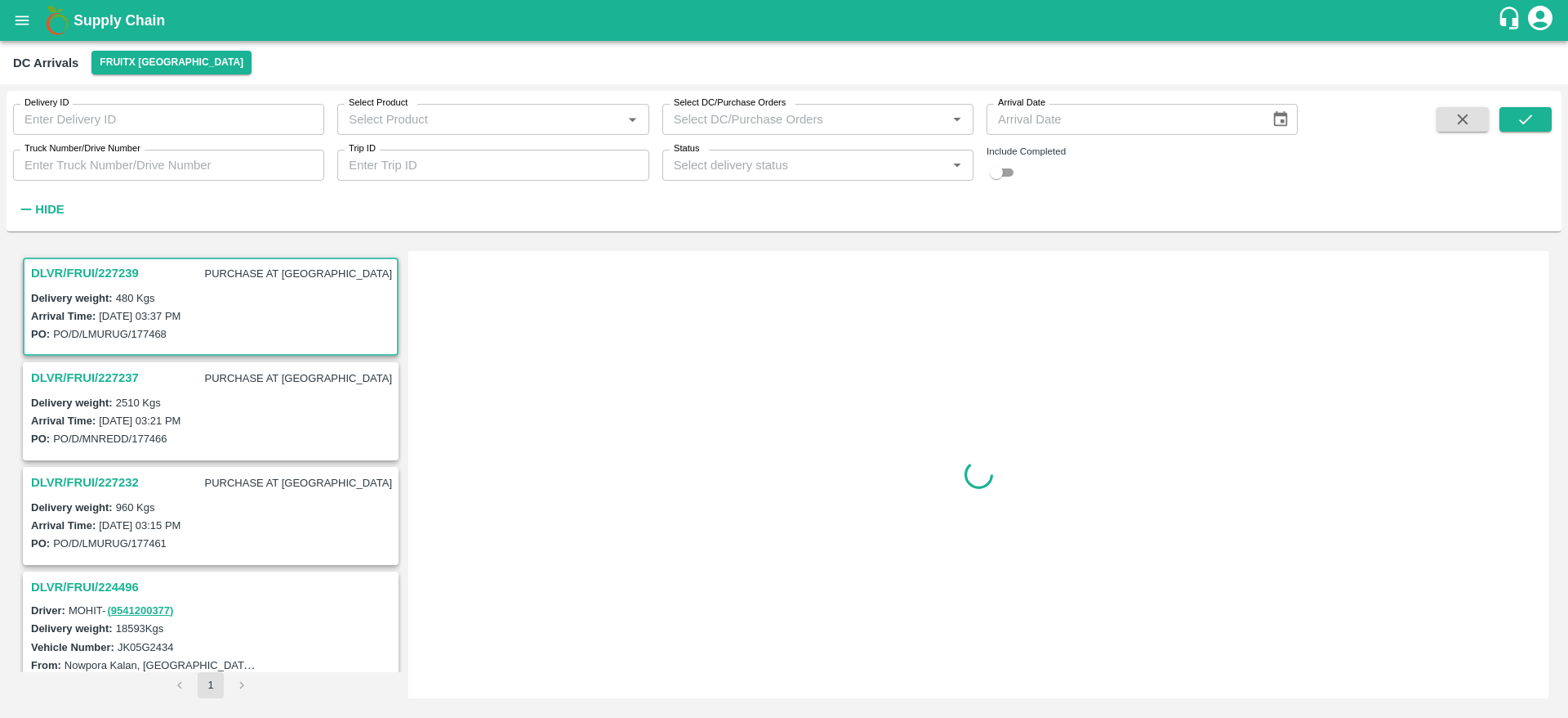
scroll to position [6, 0]
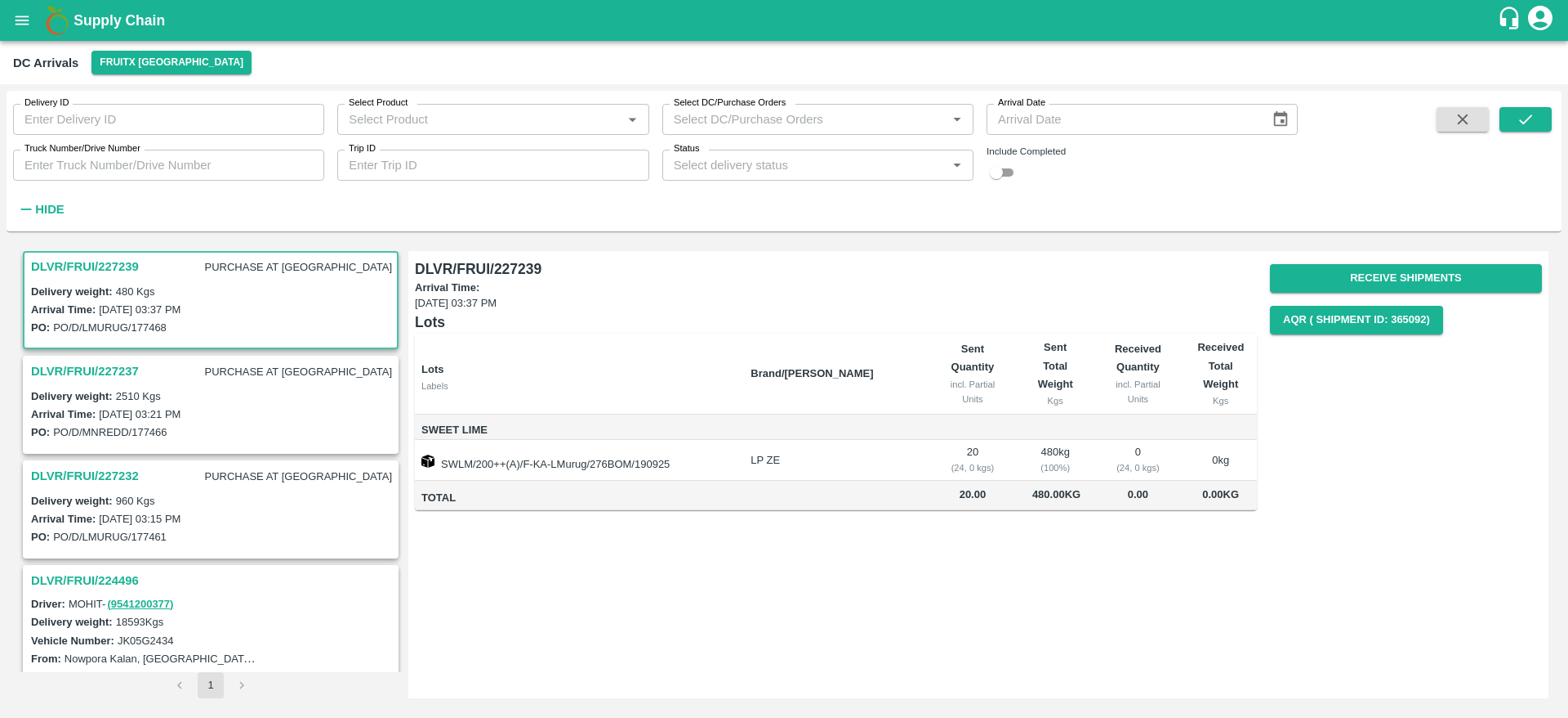
click at [122, 475] on h3 "DLVR/FRUI/227232" at bounding box center [84, 475] width 108 height 21
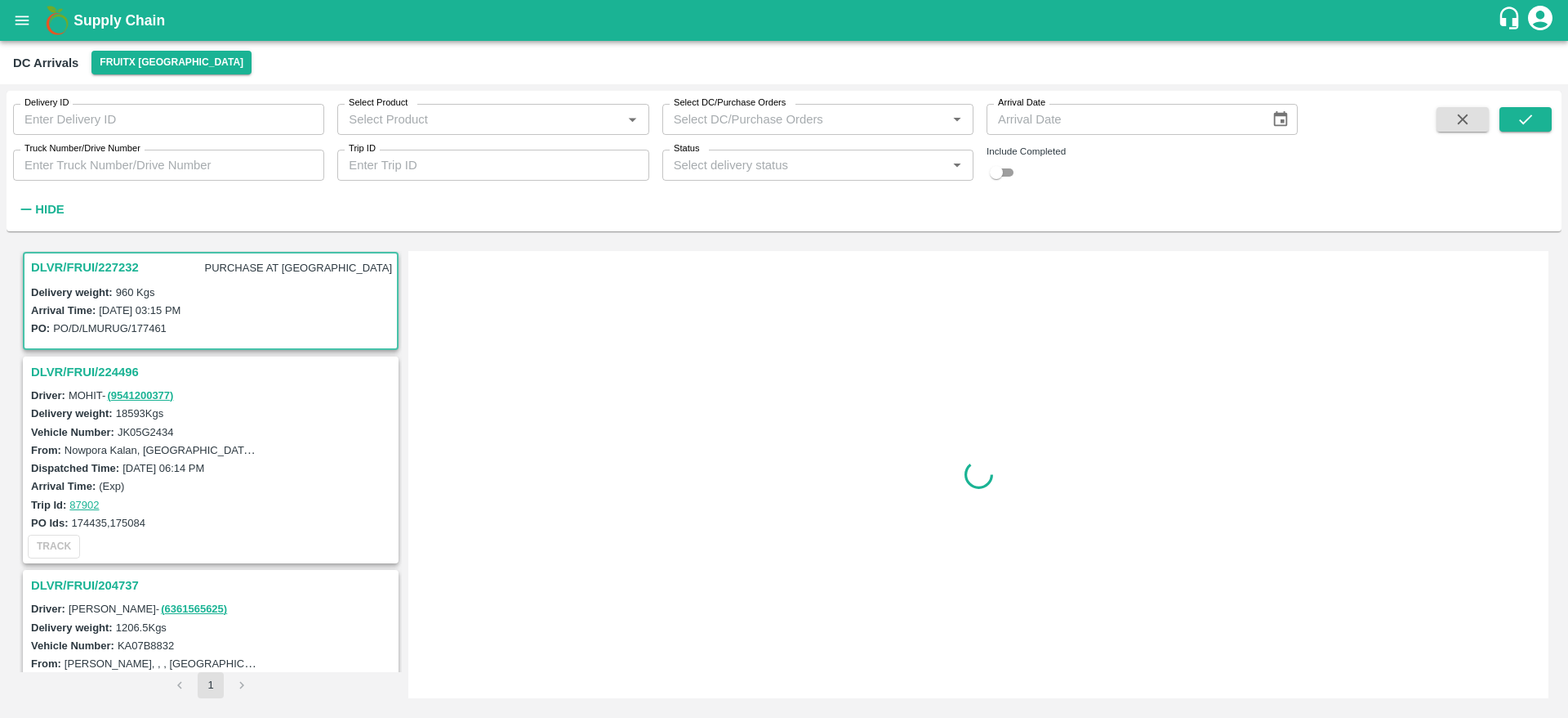
scroll to position [215, 0]
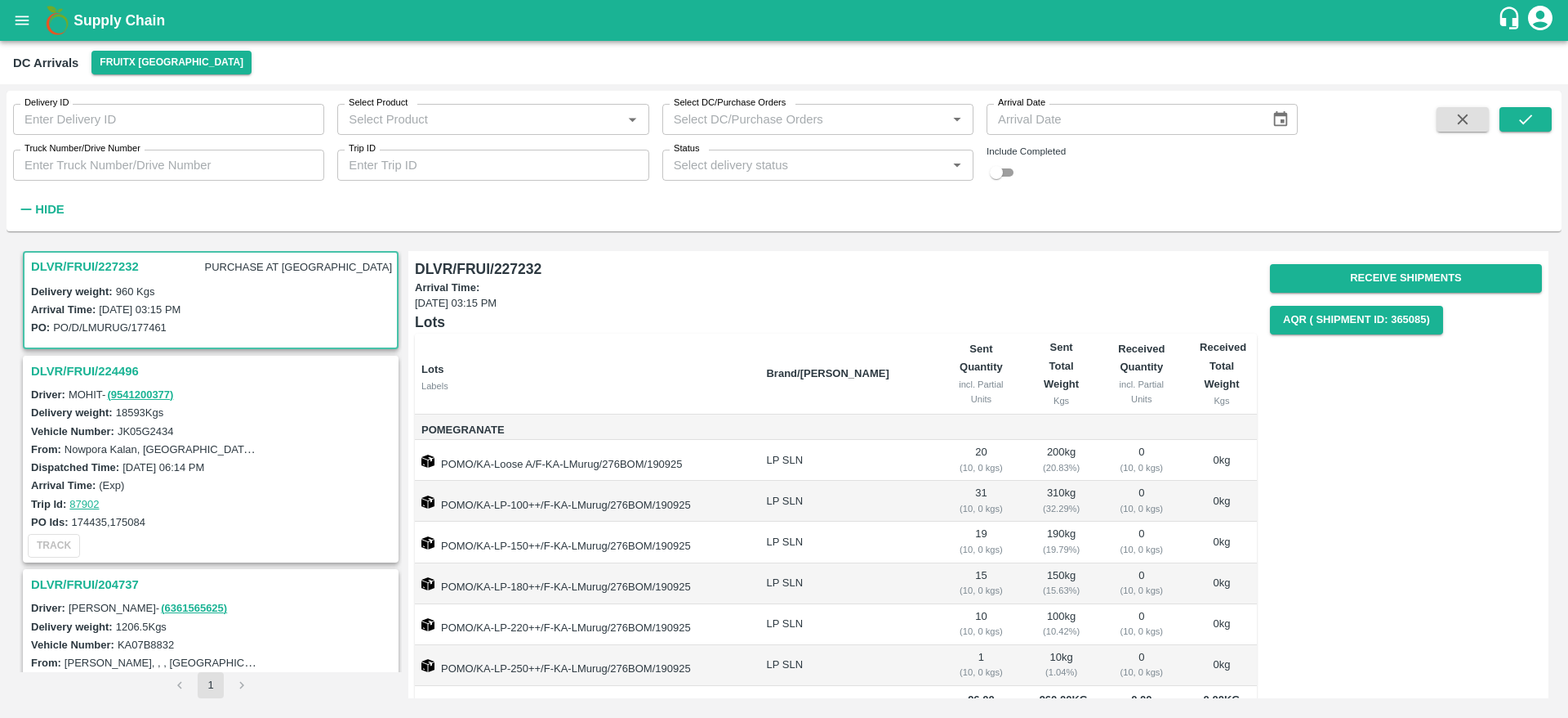
click at [122, 370] on h3 "DLVR/FRUI/224496" at bounding box center [213, 371] width 364 height 21
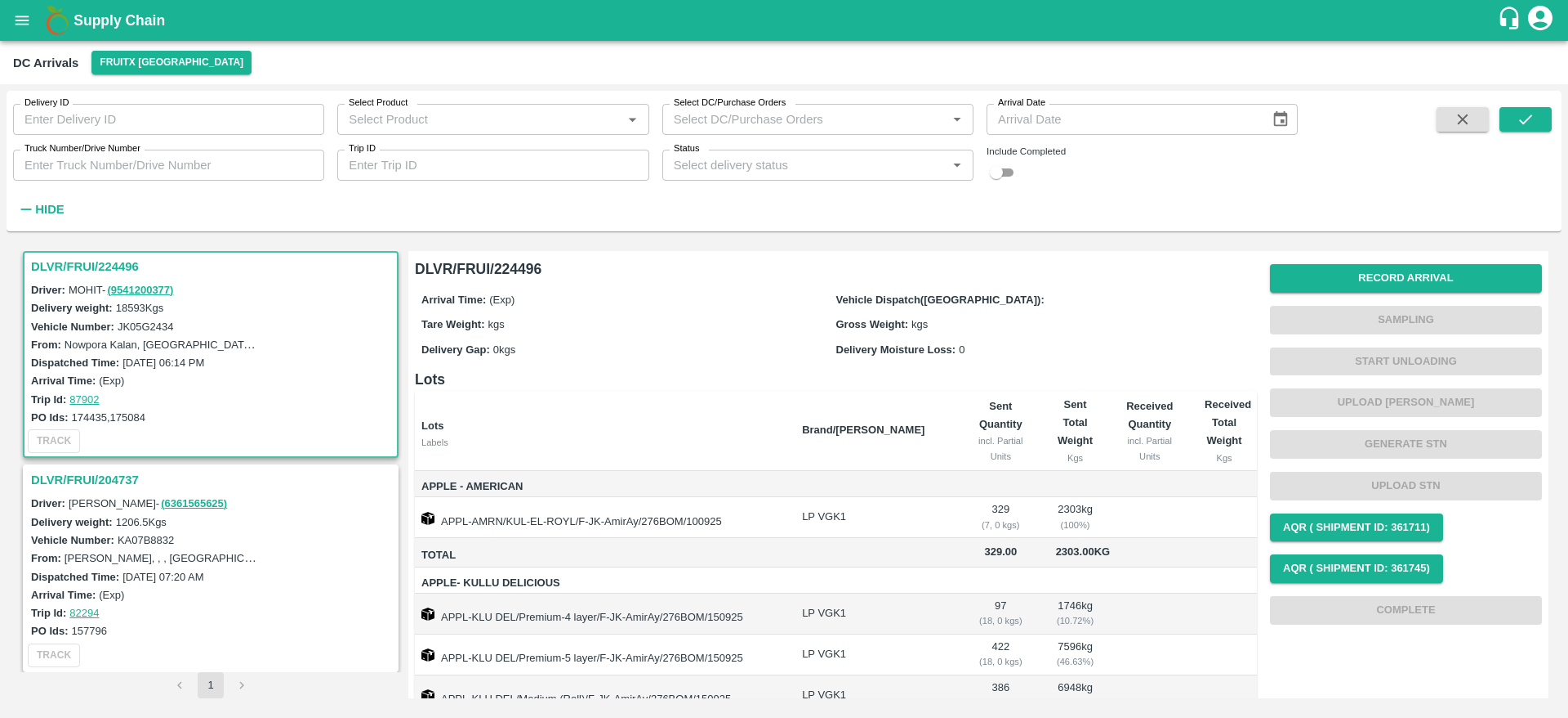
scroll to position [91, 0]
